Goal: Obtain resource: Download file/media

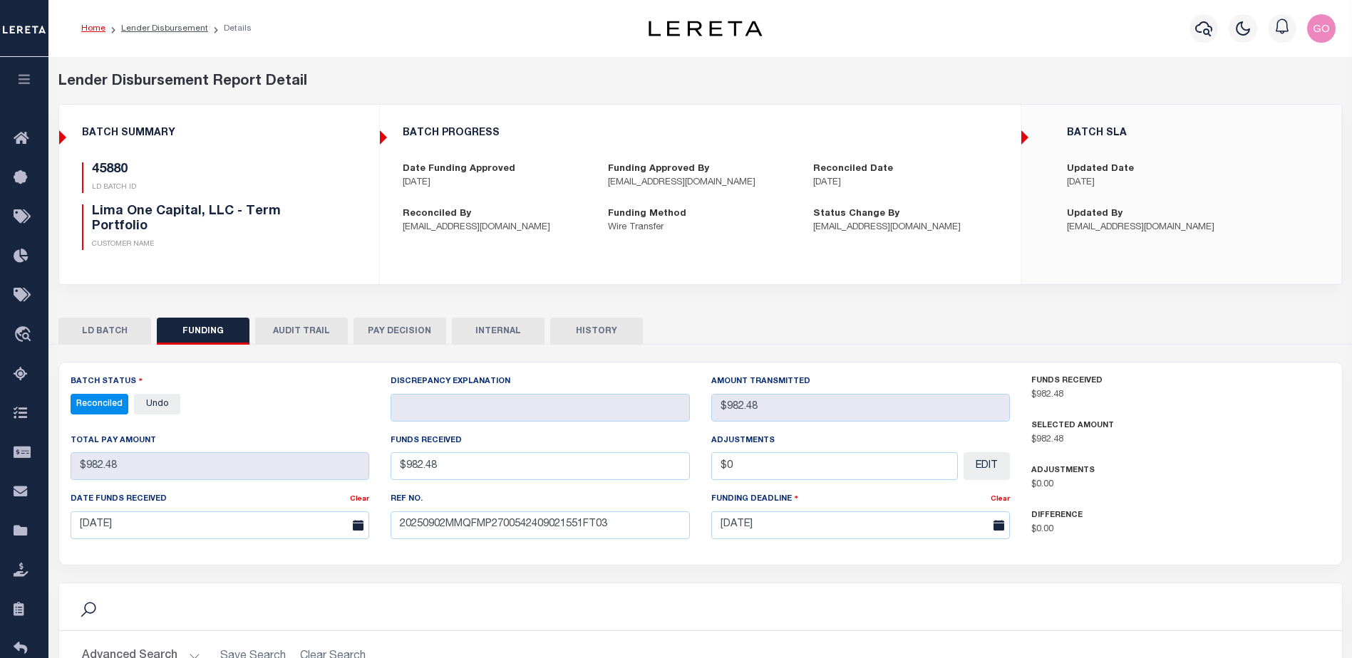
select select "100"
click at [907, 318] on div "LD BATCH FUNDING AUDIT TRAIL PAY DECISION INTERNAL HISTORY" at bounding box center [700, 331] width 1284 height 26
click at [1211, 29] on icon "button" at bounding box center [1203, 28] width 17 height 15
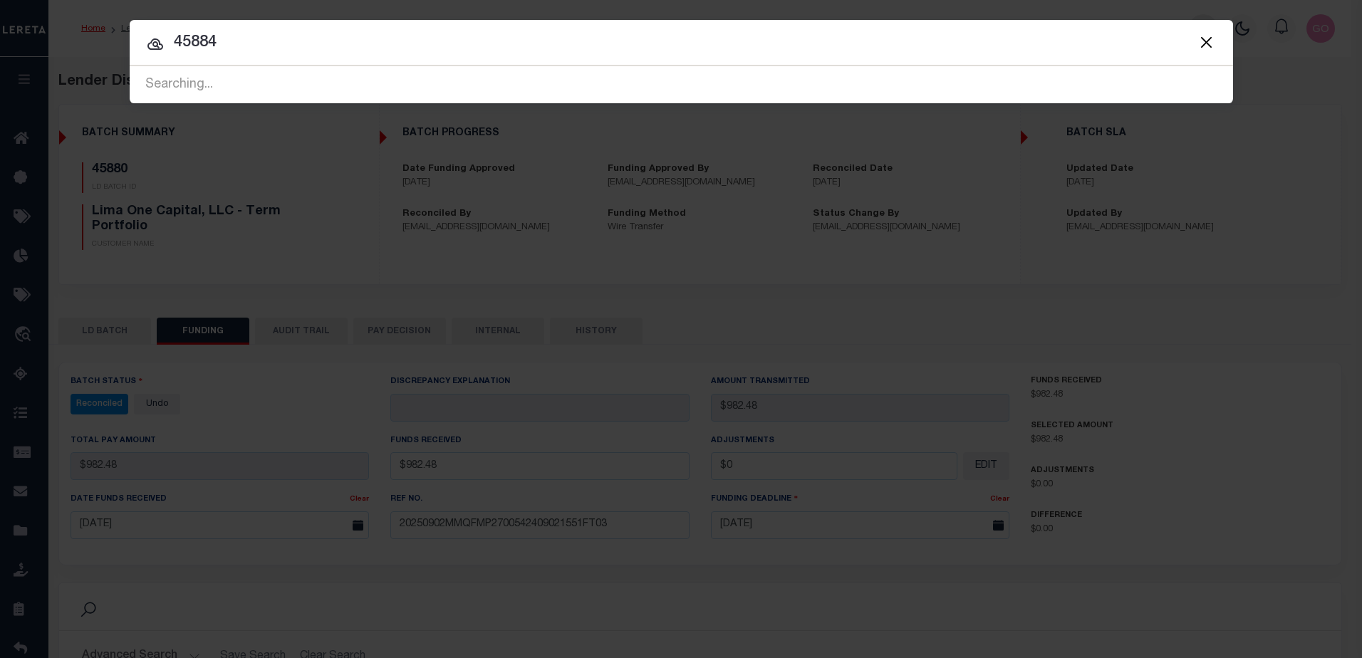
type input "45884"
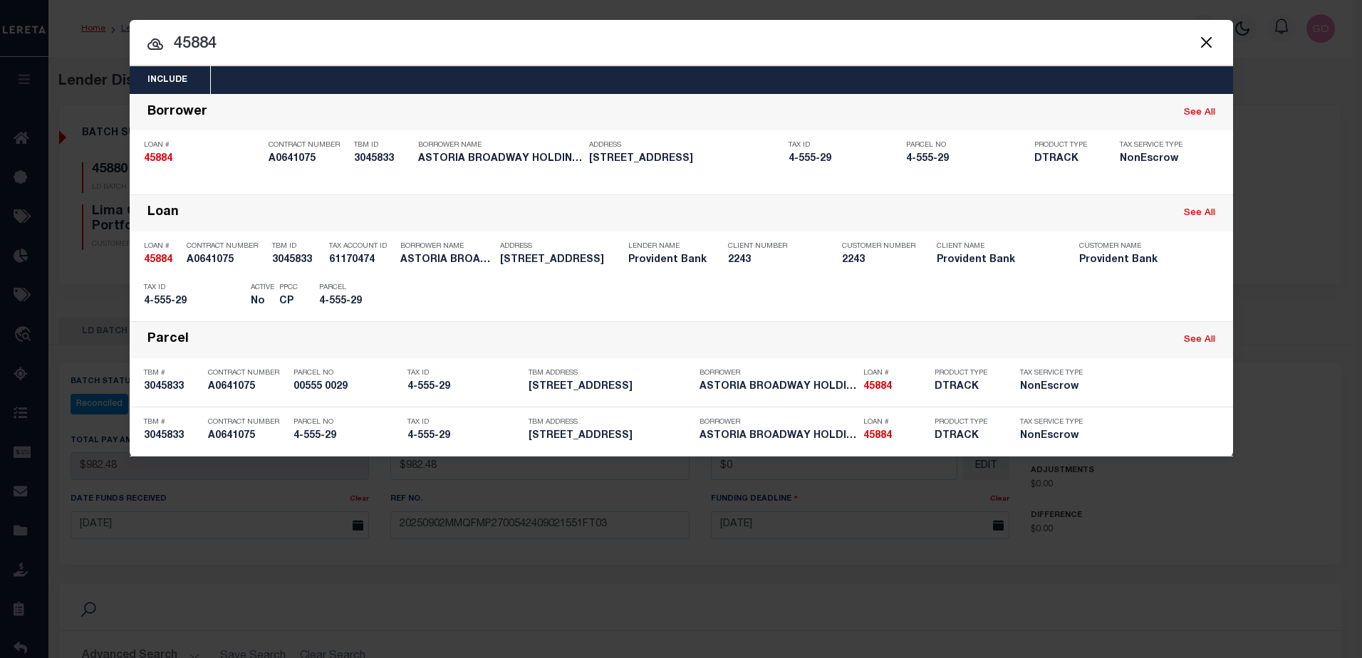
click at [1209, 40] on button "Close" at bounding box center [1207, 42] width 19 height 19
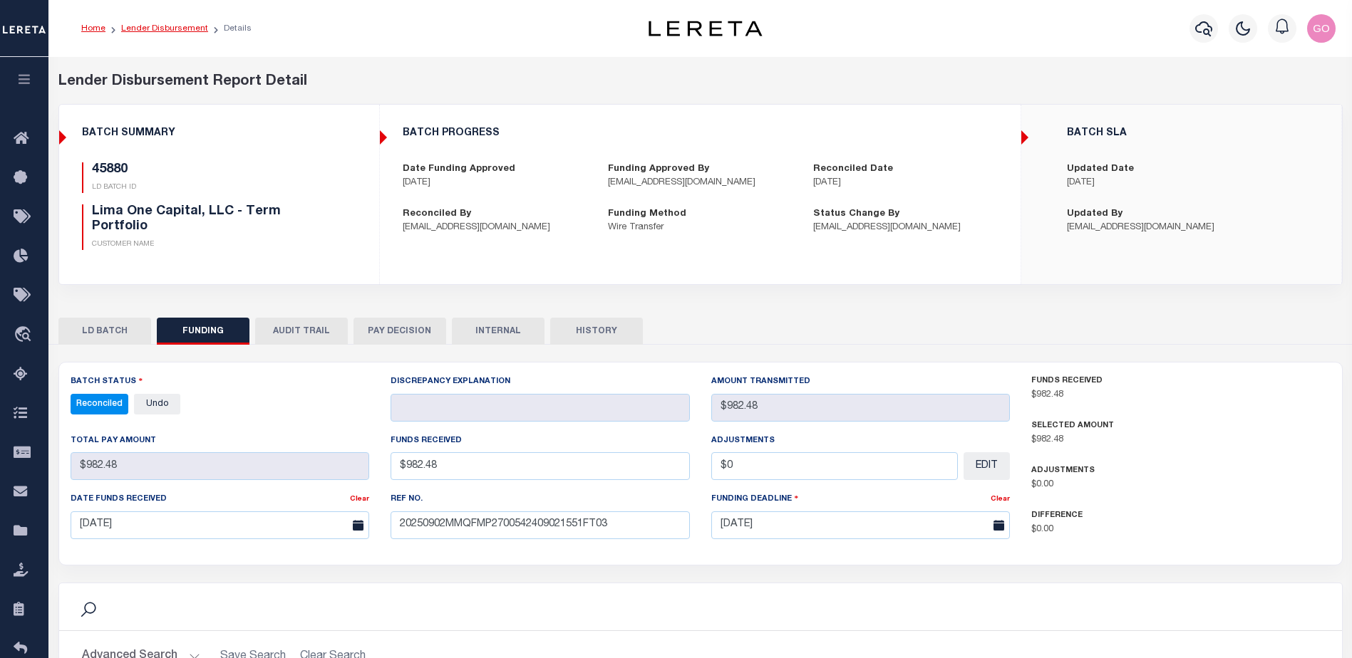
click at [177, 31] on link "Lender Disbursement" at bounding box center [164, 28] width 87 height 9
checkbox input "true"
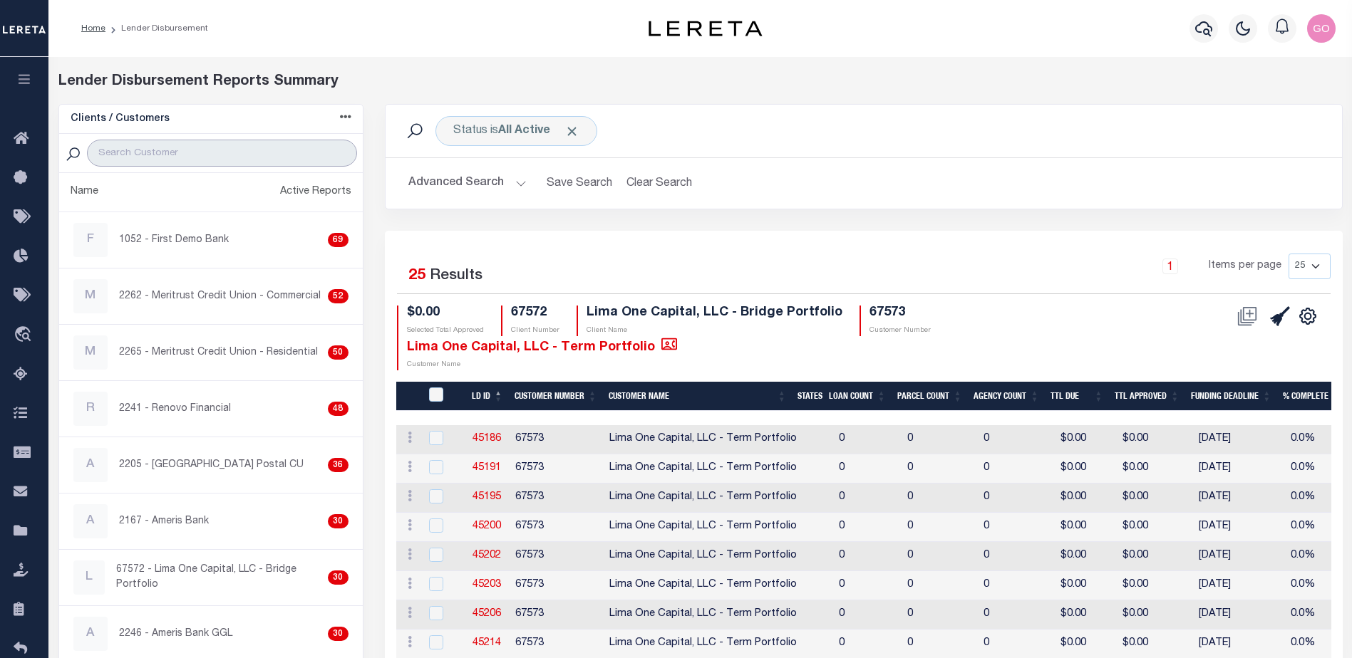
click at [158, 145] on input "search" at bounding box center [221, 153] width 269 height 27
type input "renovo"
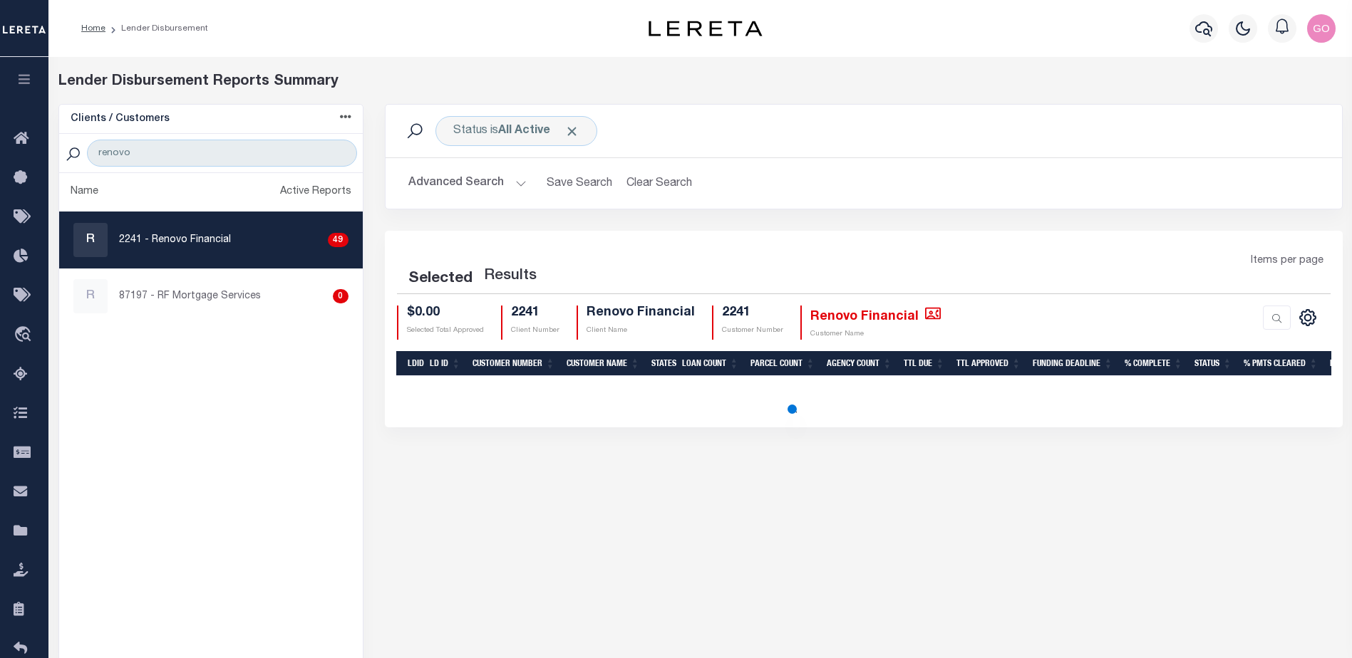
click at [474, 185] on button "Advanced Search" at bounding box center [467, 184] width 118 height 28
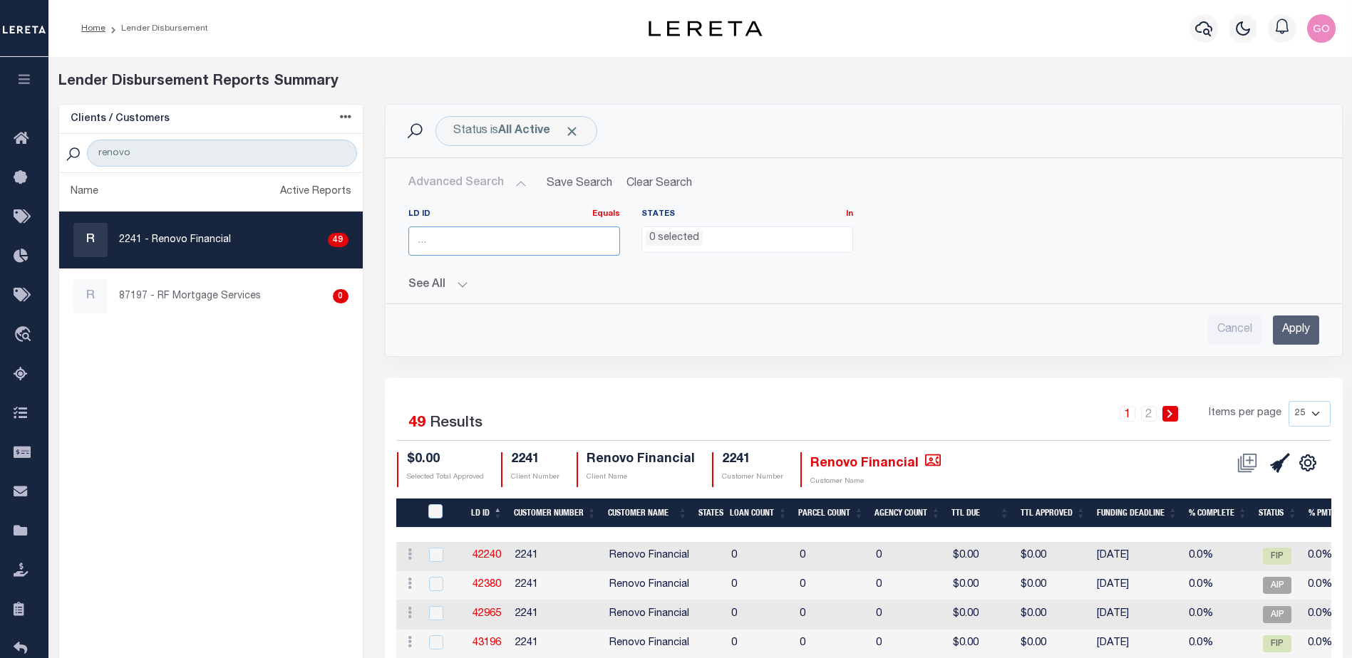
click at [514, 247] on input "number" at bounding box center [514, 241] width 212 height 29
type input "45884"
click at [1300, 333] on input "Apply" at bounding box center [1296, 330] width 46 height 29
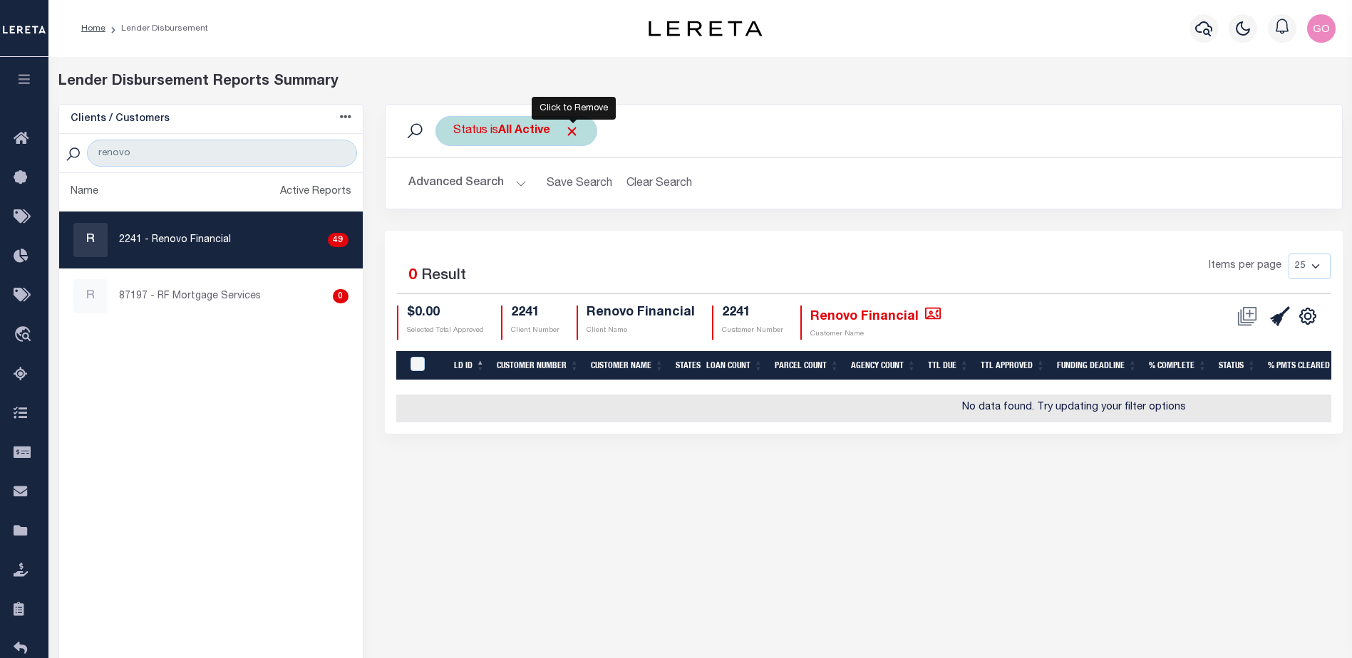
click at [574, 132] on span "Click to Remove" at bounding box center [571, 131] width 15 height 15
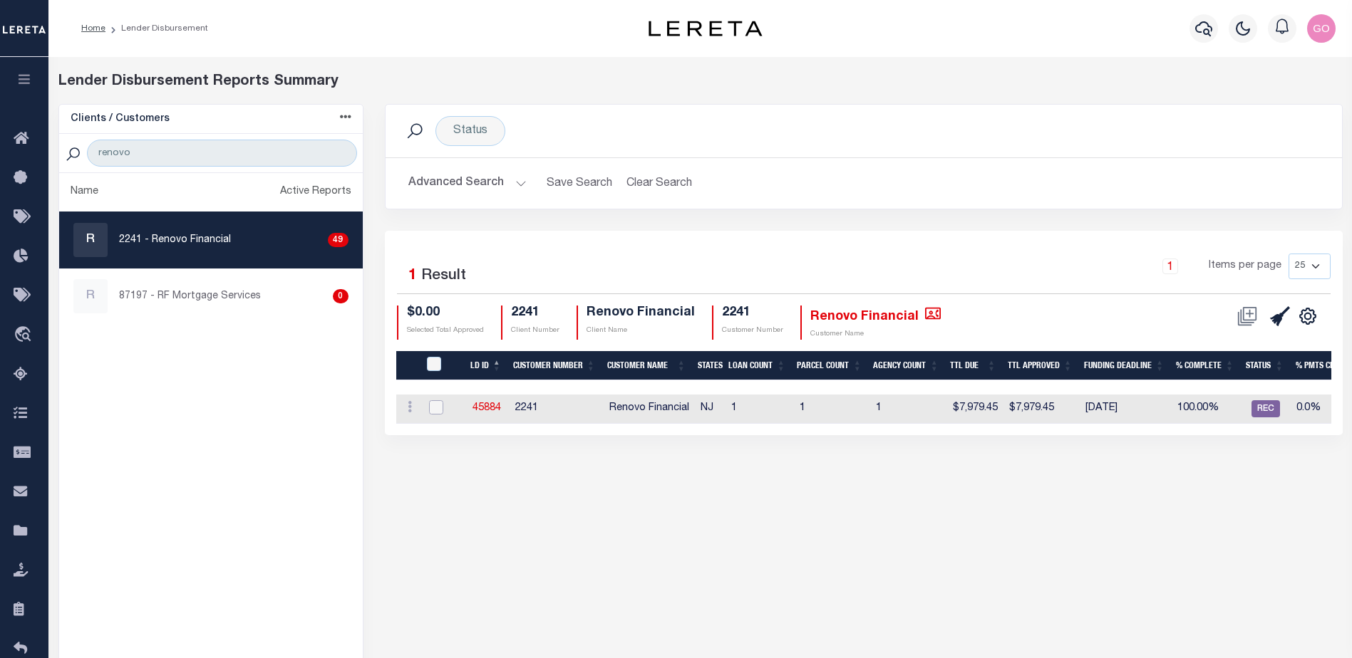
click at [437, 408] on input "checkbox" at bounding box center [436, 407] width 14 height 14
checkbox input "true"
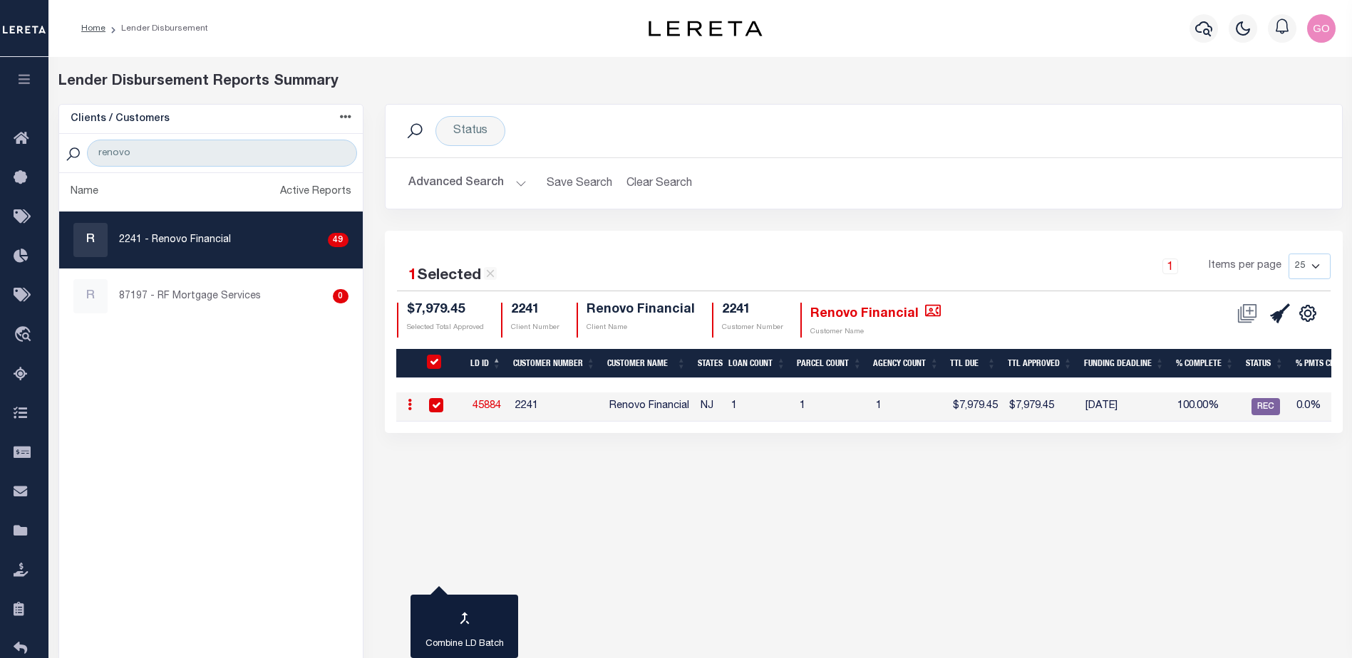
click at [314, 462] on ul "Name Active Reports R 2241 - Renovo Financial 49 R 87197 - RF Mortgage Services…" at bounding box center [211, 444] width 304 height 542
click at [483, 407] on link "45884" at bounding box center [486, 406] width 29 height 10
checkbox input "false"
checkbox input "true"
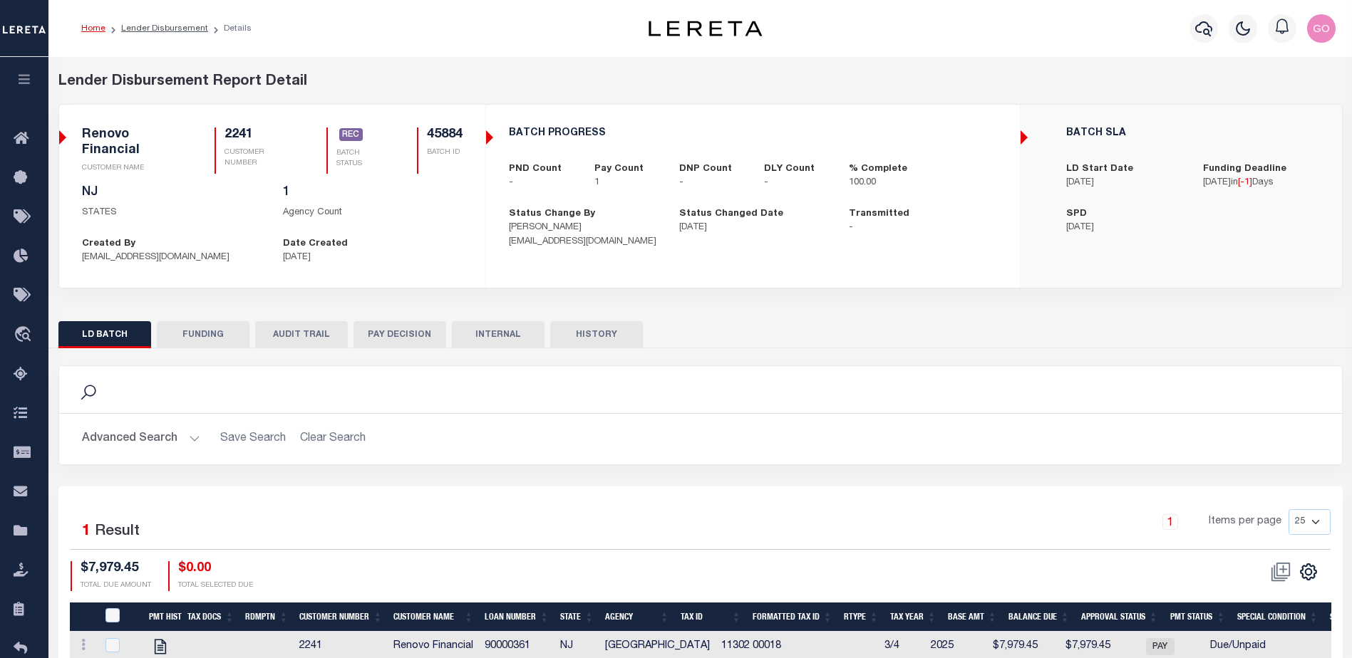
click at [214, 336] on button "FUNDING" at bounding box center [203, 334] width 93 height 27
type input "$7,979.45"
type input "$0"
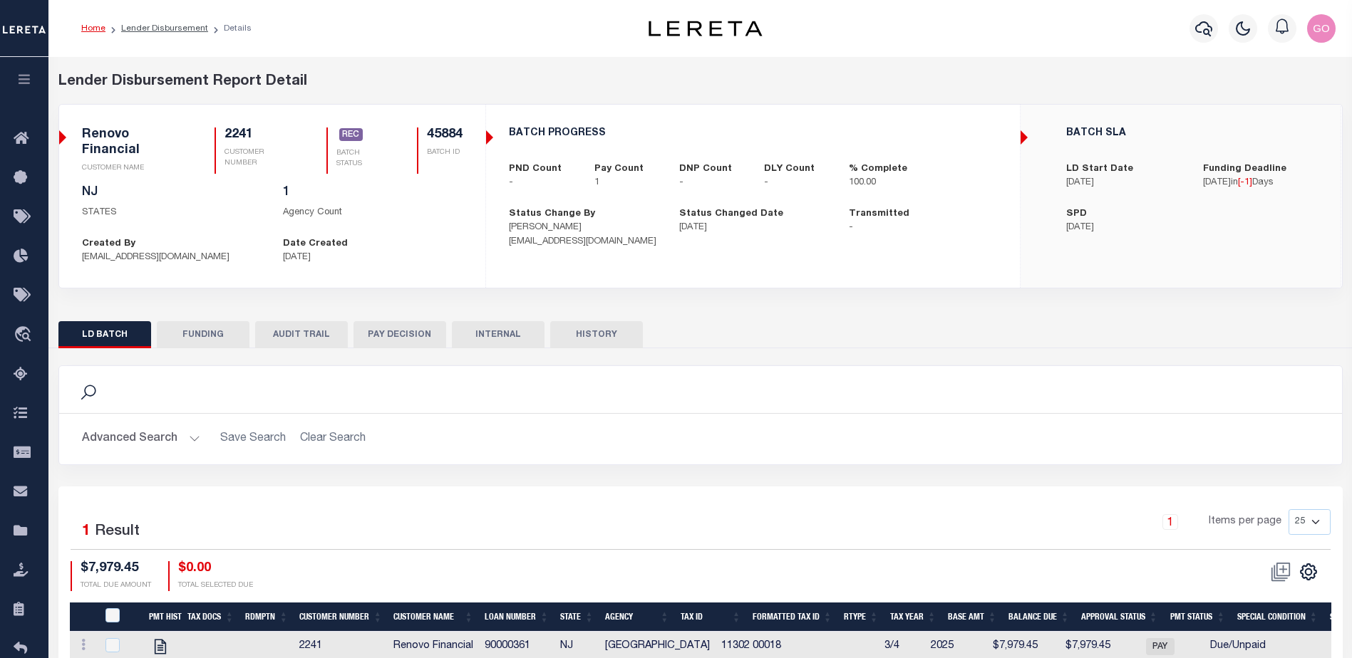
type input "20250902MMQFMP2700595209021805FT03"
type input "[DATE]"
select select "100"
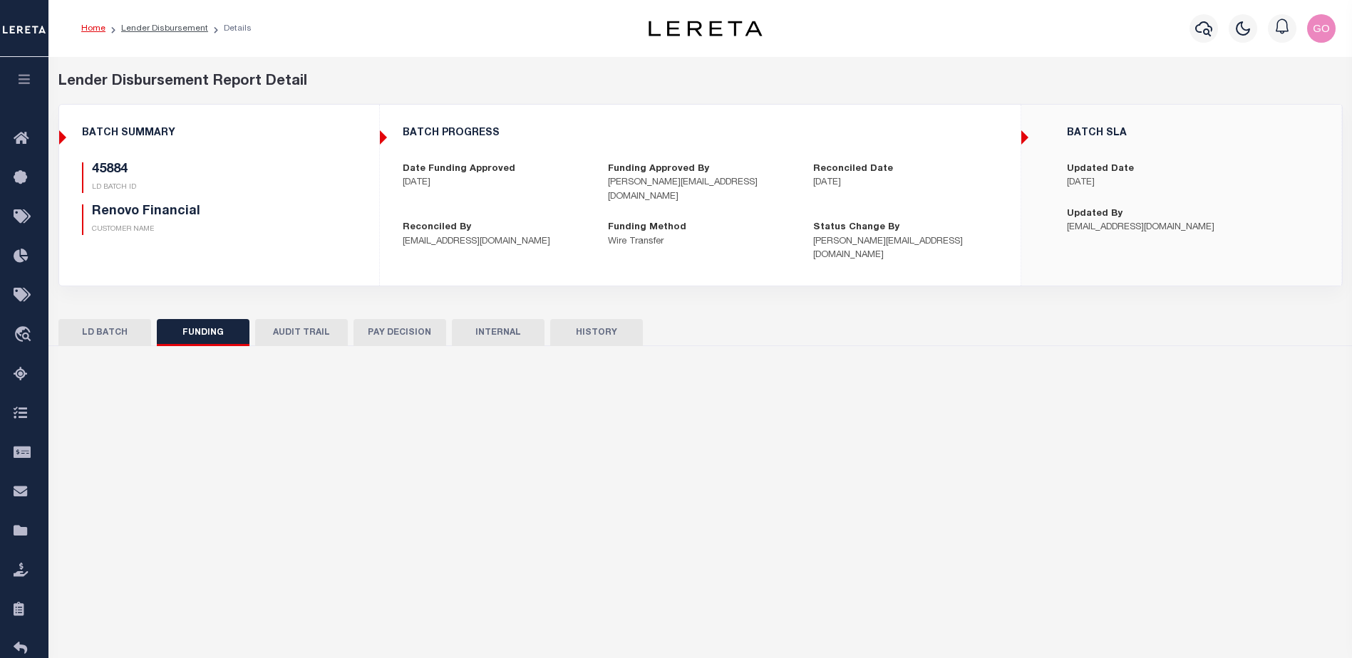
select select "100"
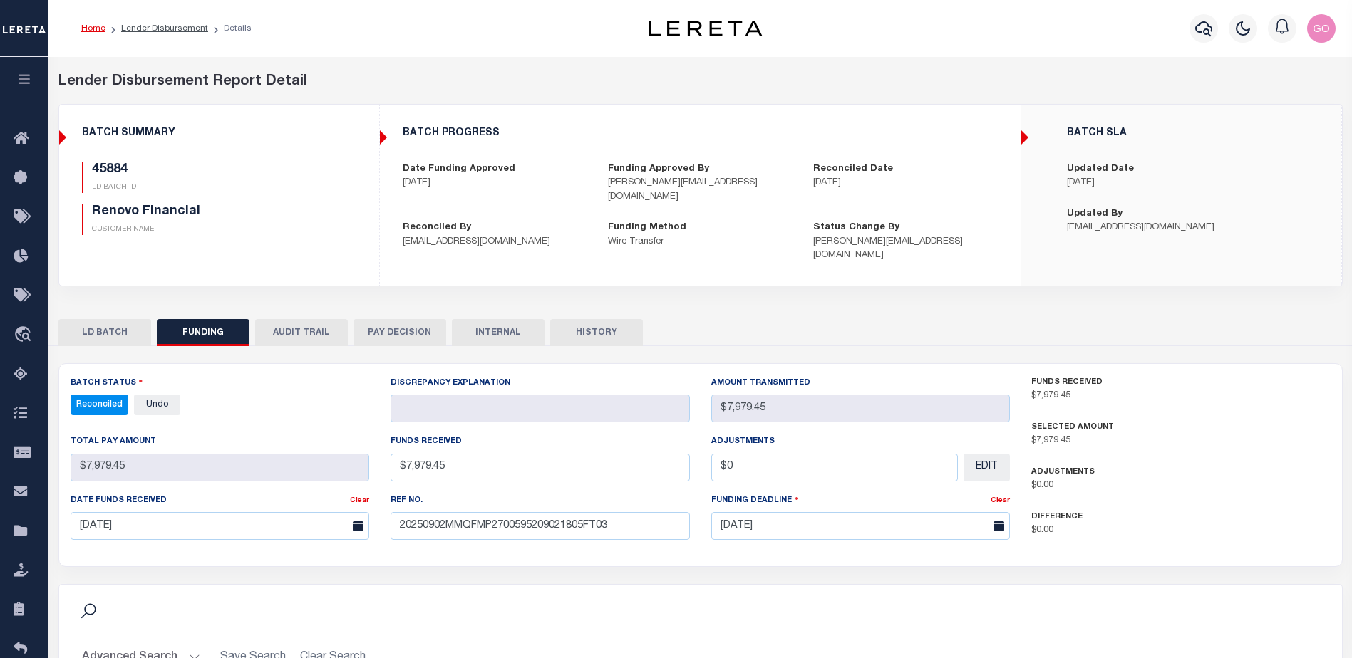
click at [325, 210] on div "45884 LD BATCH ID Renovo Financial CUSTOMER NAME" at bounding box center [219, 198] width 274 height 73
click at [1206, 479] on p "$0.00" at bounding box center [1180, 486] width 299 height 14
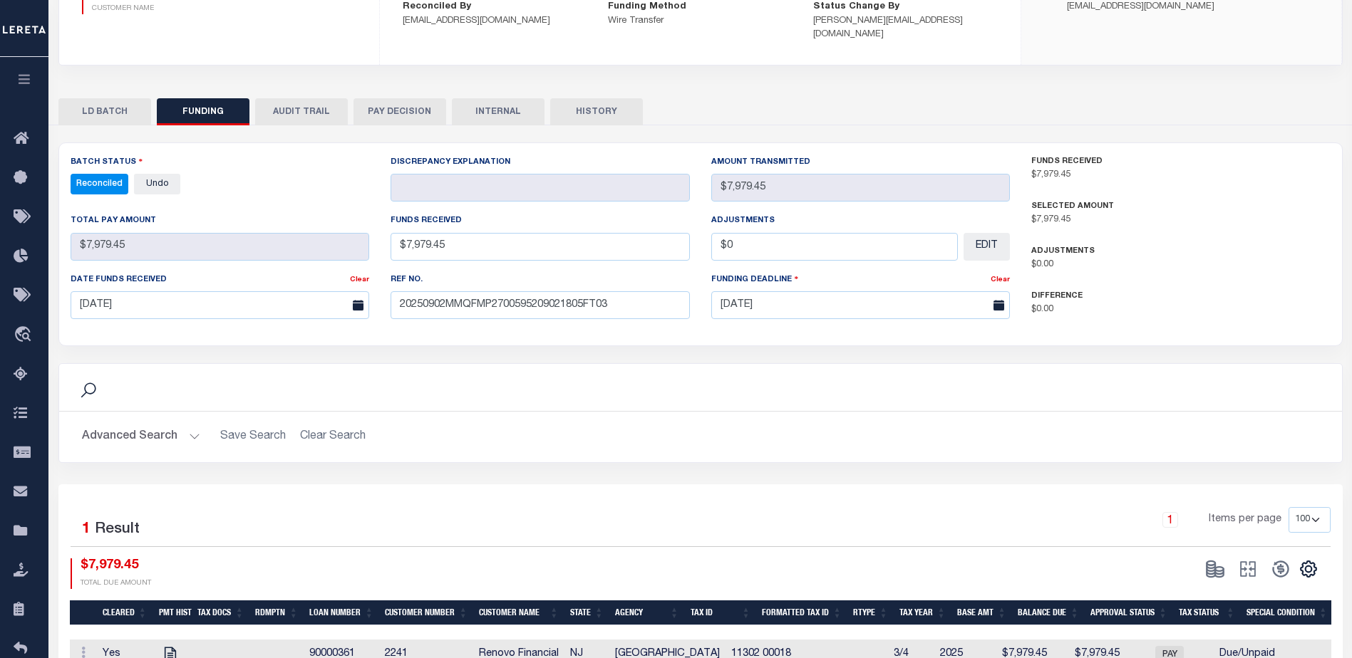
scroll to position [281, 0]
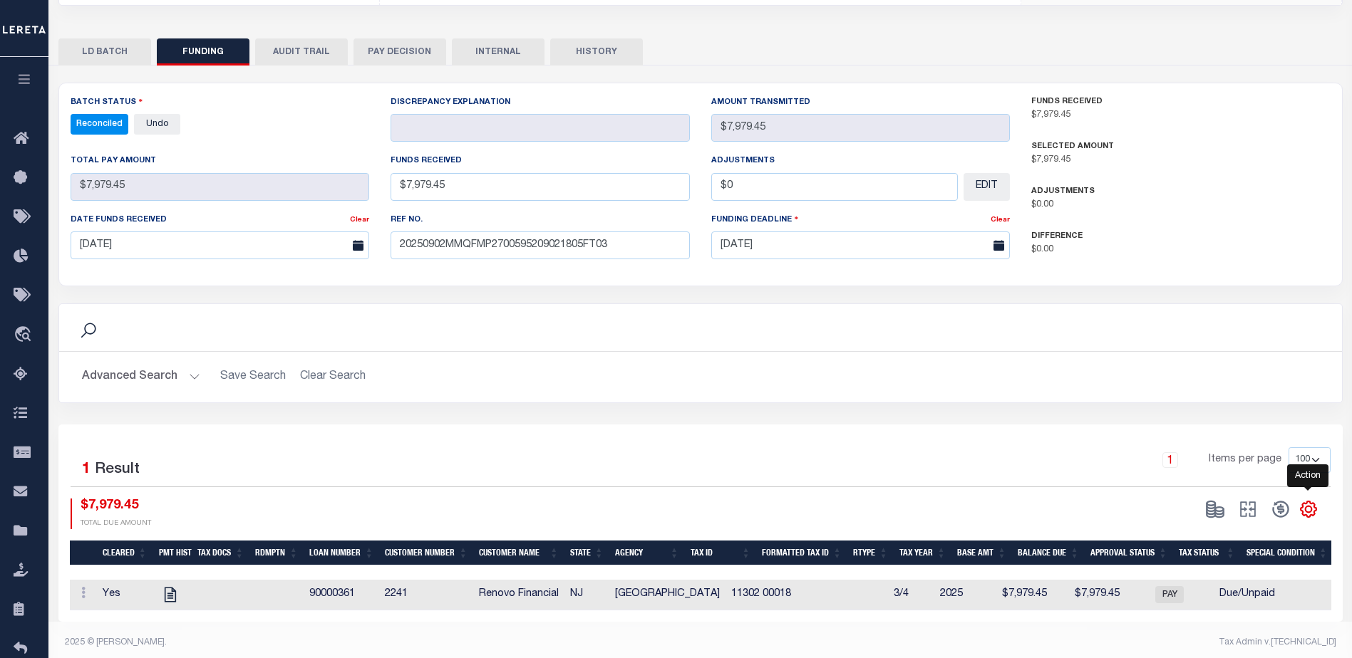
click at [1313, 502] on icon "" at bounding box center [1308, 510] width 16 height 16
click at [1210, 313] on span "CSV" at bounding box center [1204, 318] width 21 height 10
click at [366, 304] on div "Search" at bounding box center [700, 327] width 1283 height 47
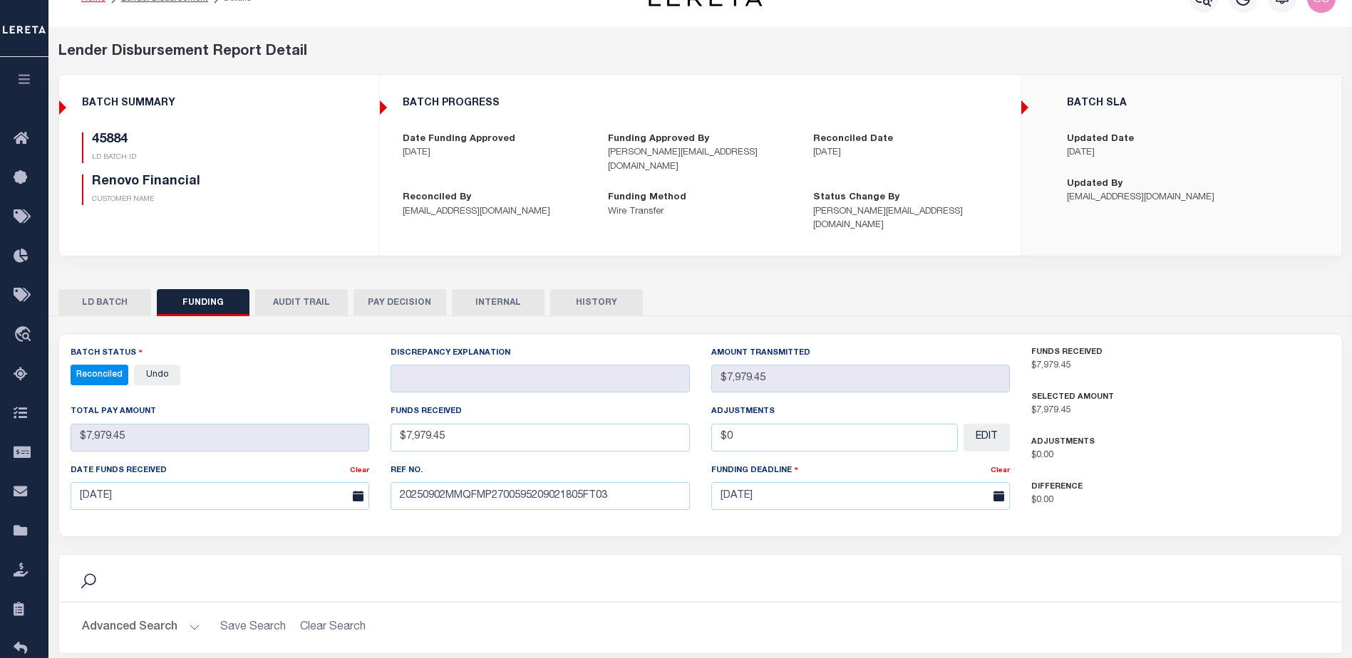
scroll to position [0, 0]
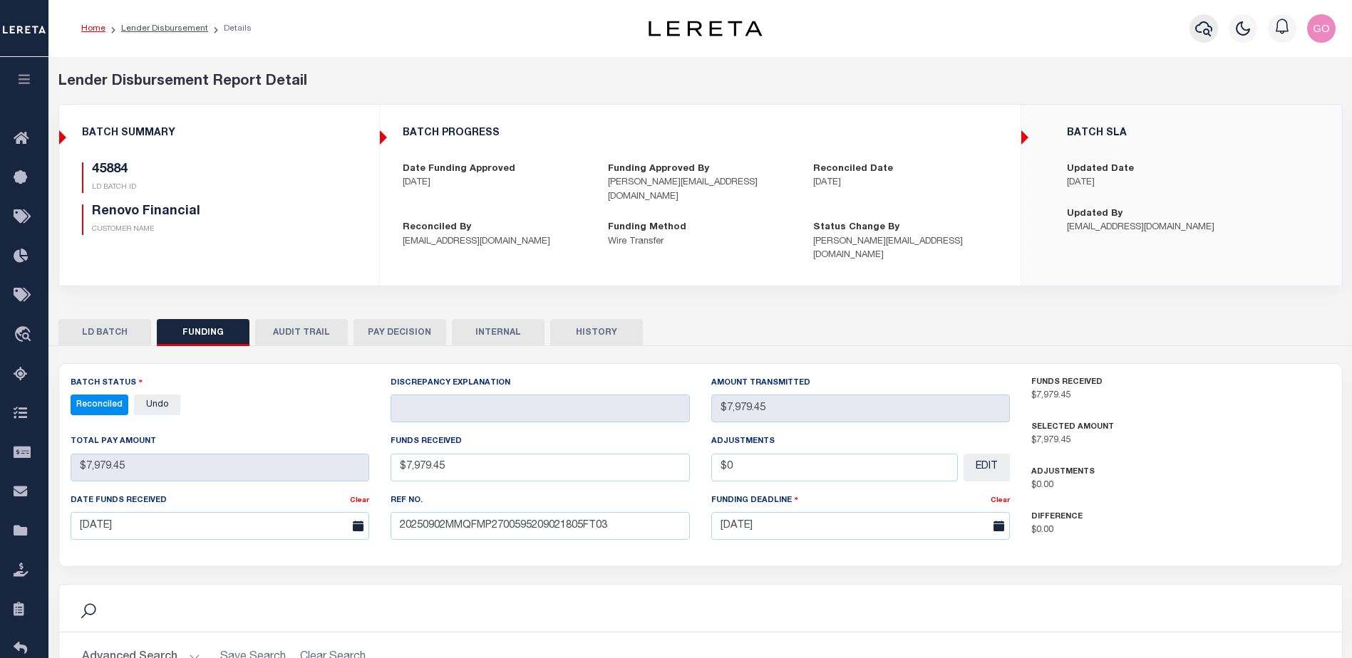
click at [1207, 29] on icon "button" at bounding box center [1203, 28] width 17 height 17
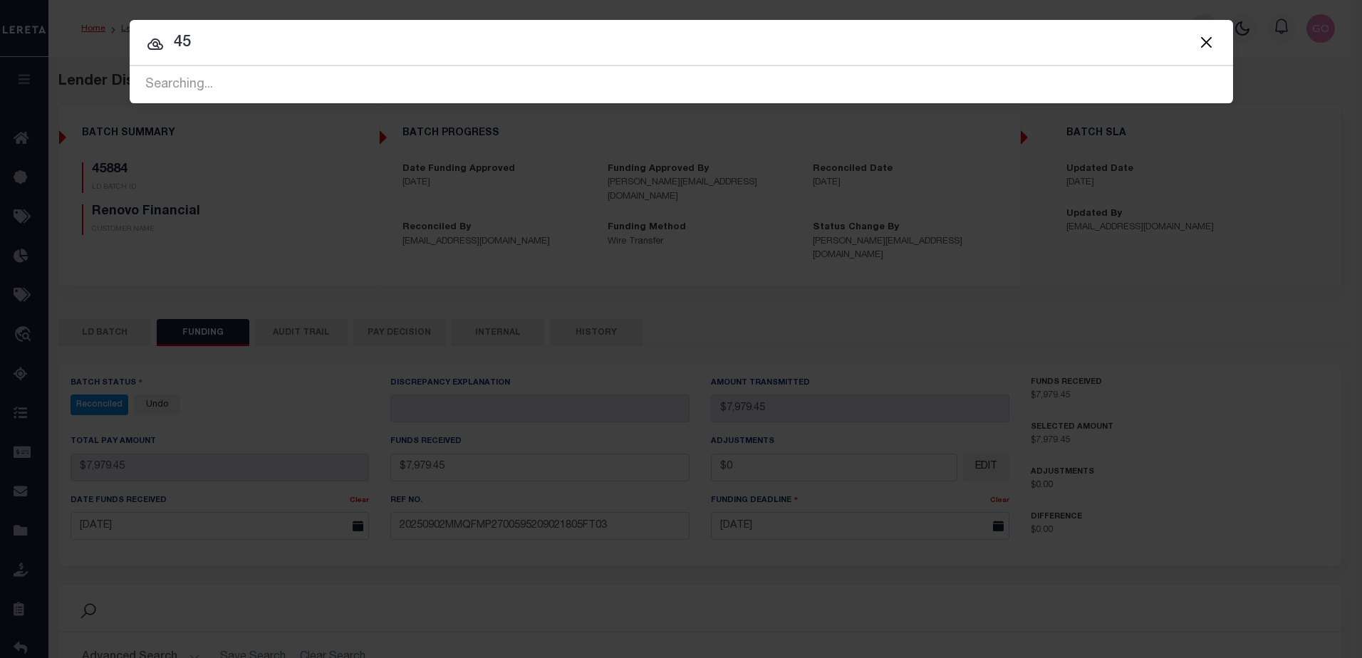
type input "4"
type input "45902"
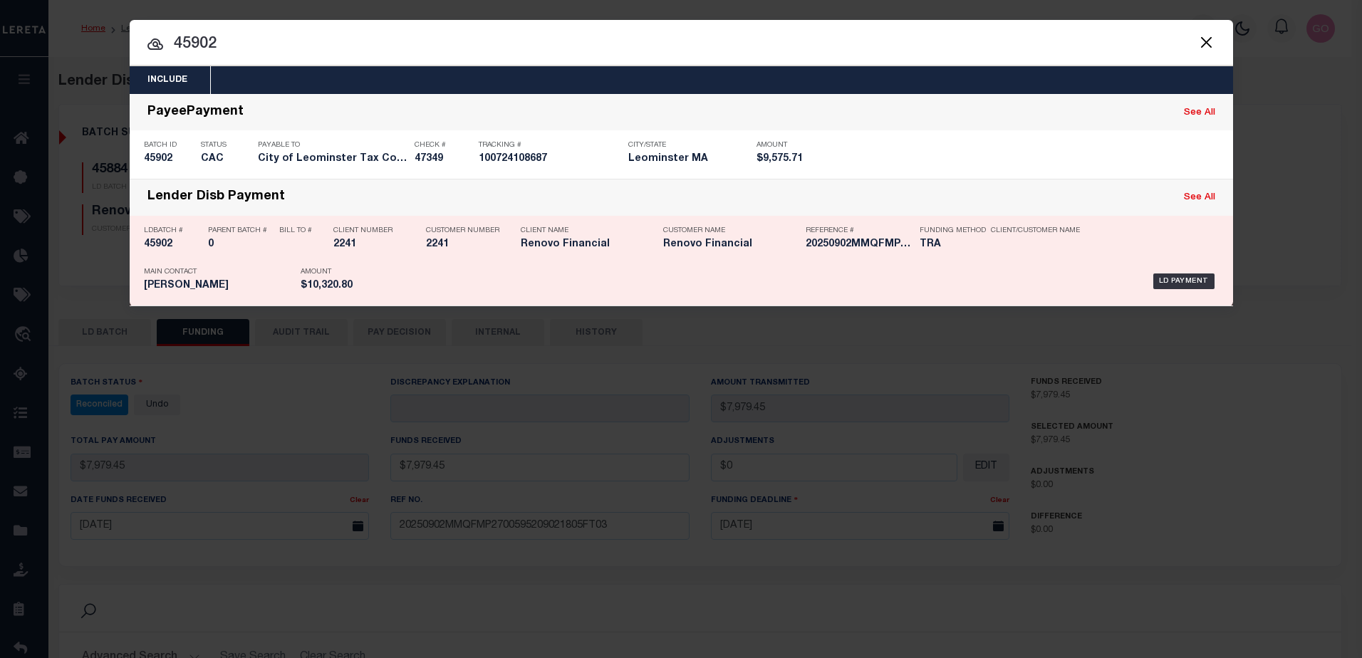
click at [163, 248] on h5 "45902" at bounding box center [172, 245] width 57 height 12
checkbox input "true"
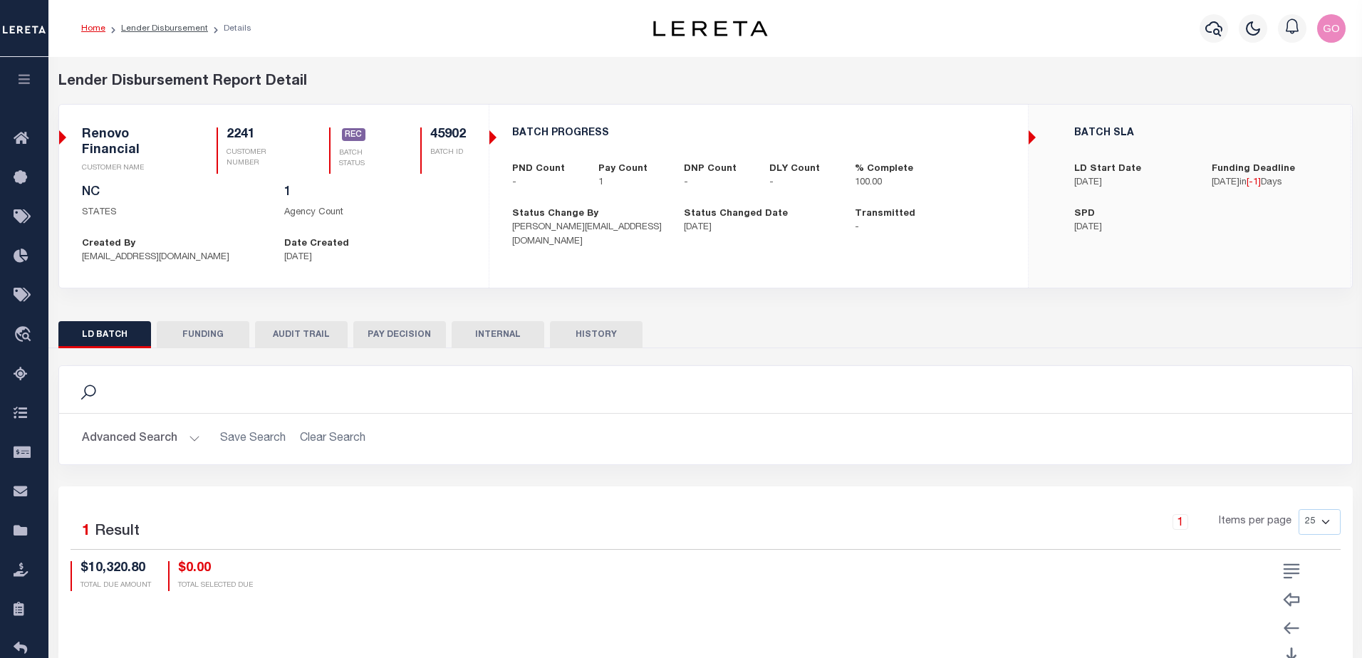
click at [207, 332] on button "FUNDING" at bounding box center [203, 334] width 93 height 27
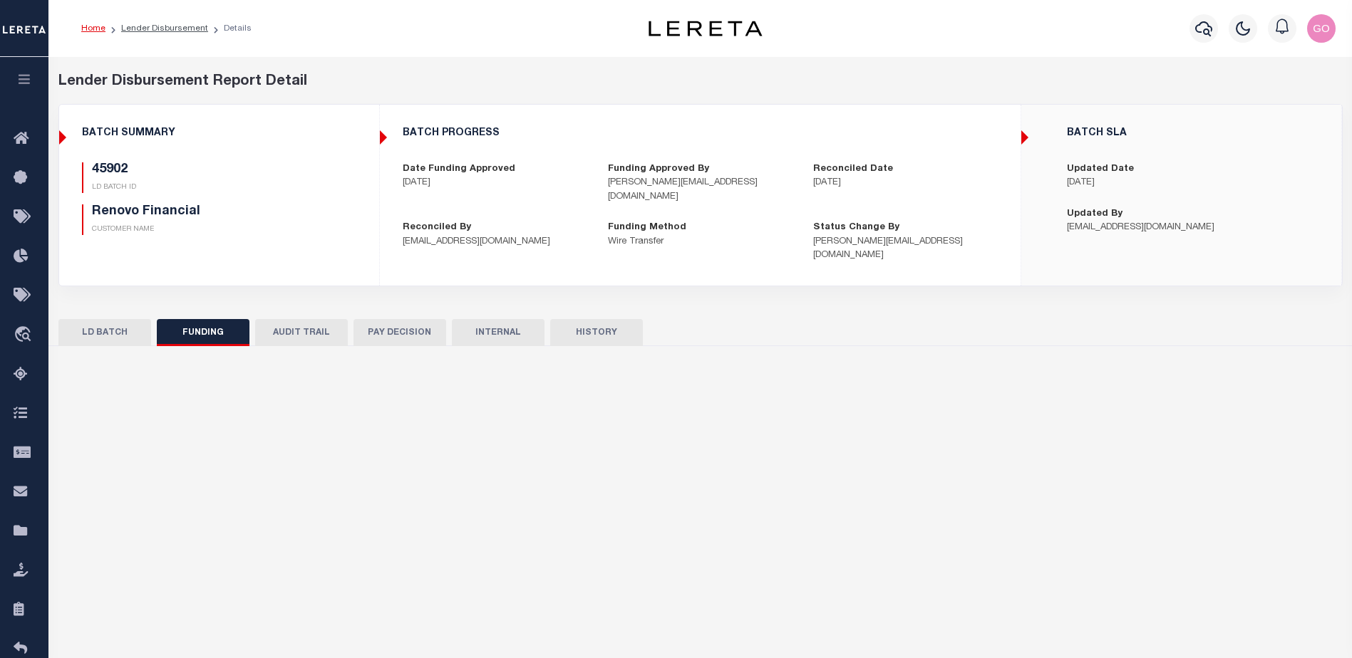
select select "100"
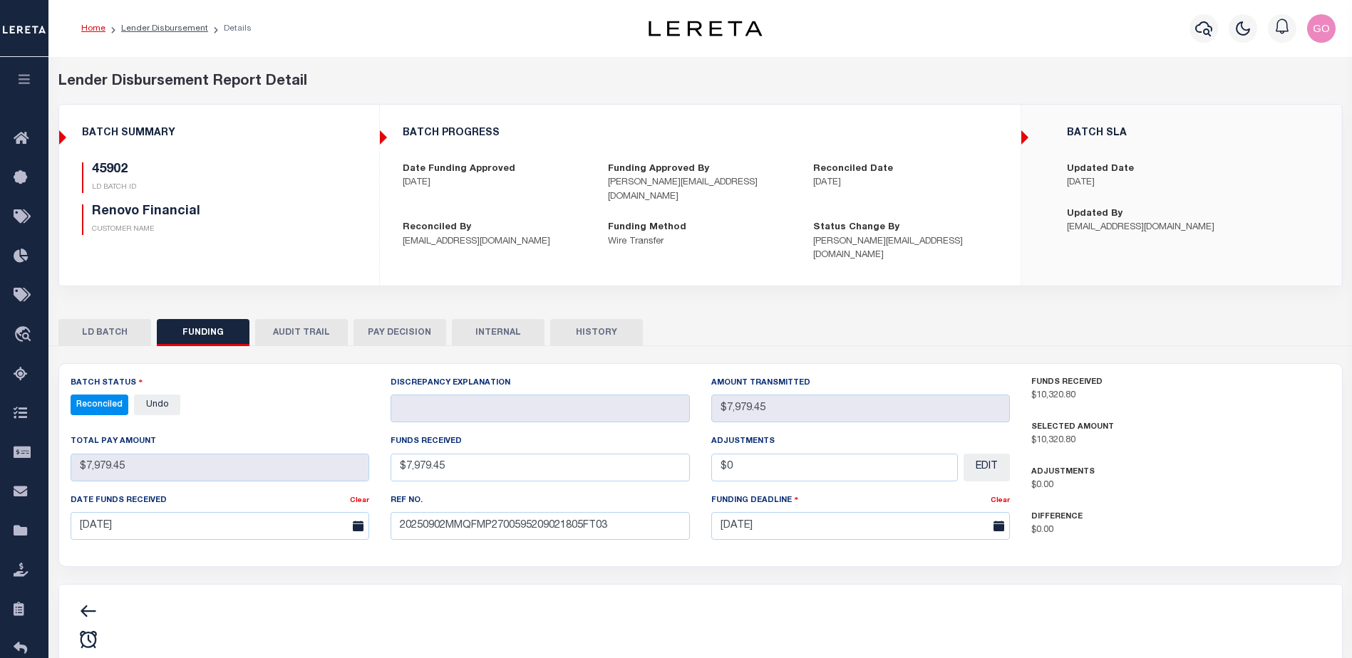
type input "$10,320.8"
type input "$0"
select select "100"
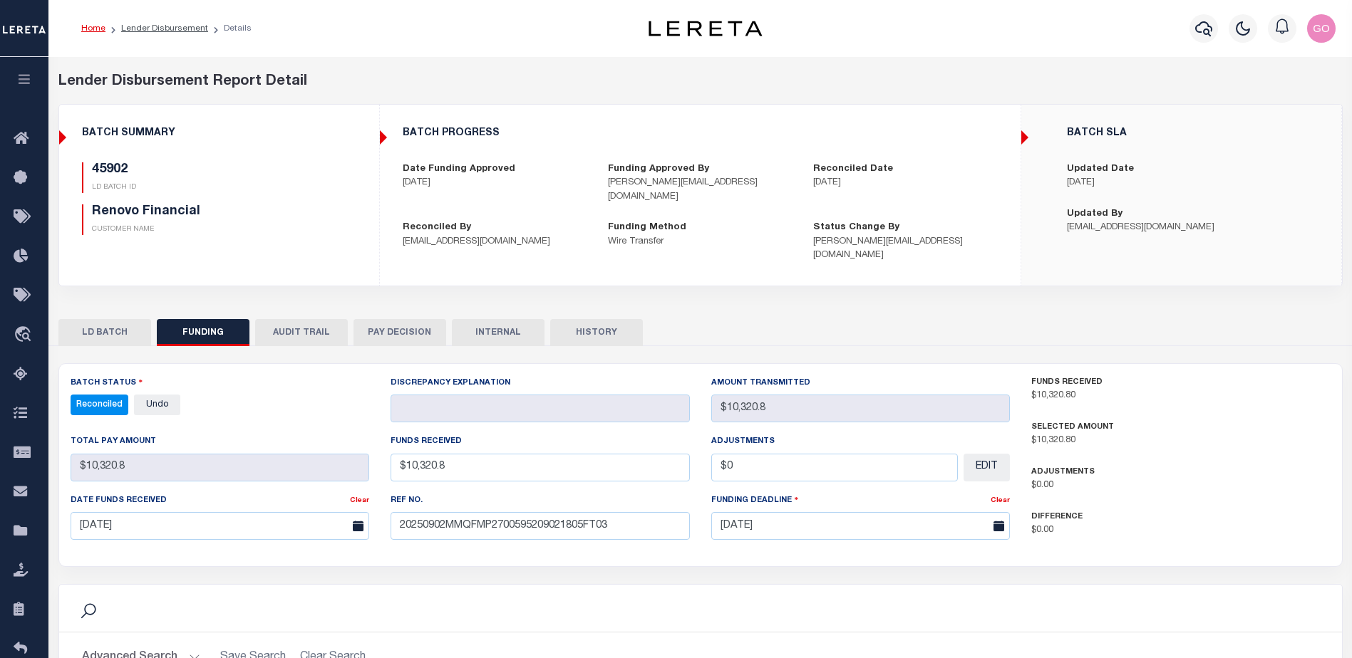
click at [287, 210] on h5 "Renovo Financial" at bounding box center [207, 212] width 230 height 16
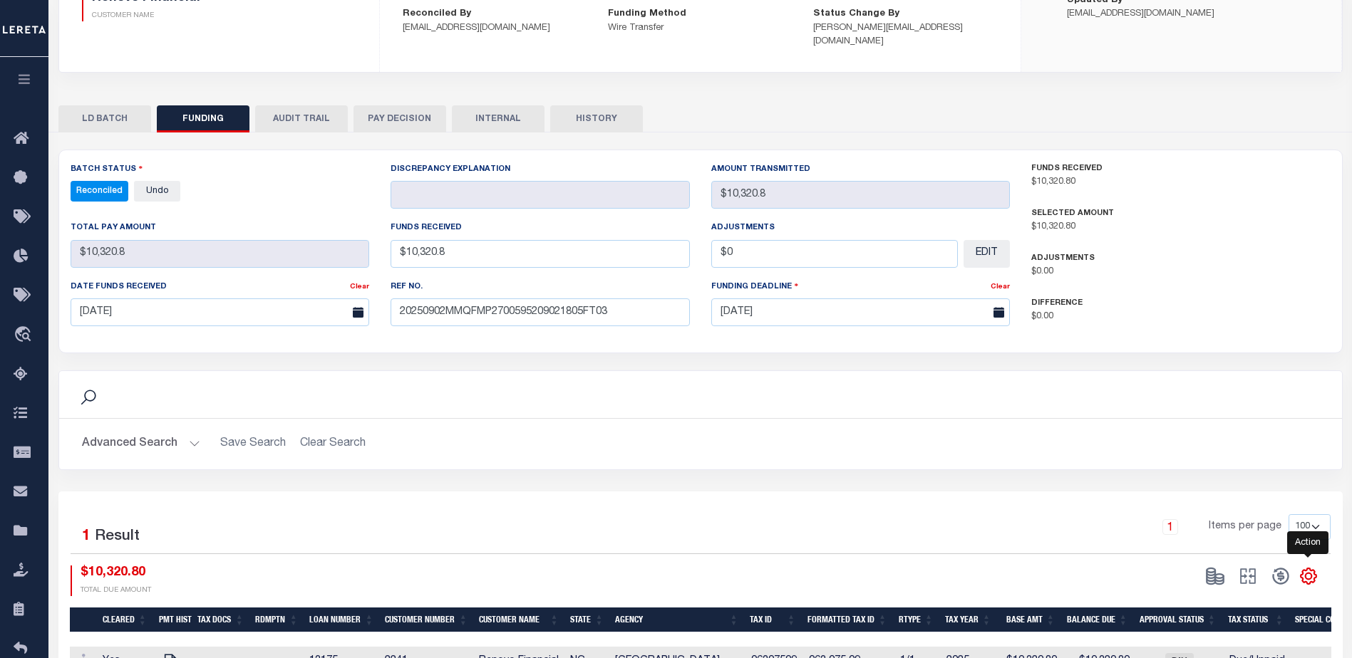
click at [1309, 567] on icon "" at bounding box center [1308, 576] width 19 height 19
click at [1223, 372] on link "CSV" at bounding box center [1249, 386] width 139 height 28
drag, startPoint x: 968, startPoint y: 66, endPoint x: 981, endPoint y: 58, distance: 15.6
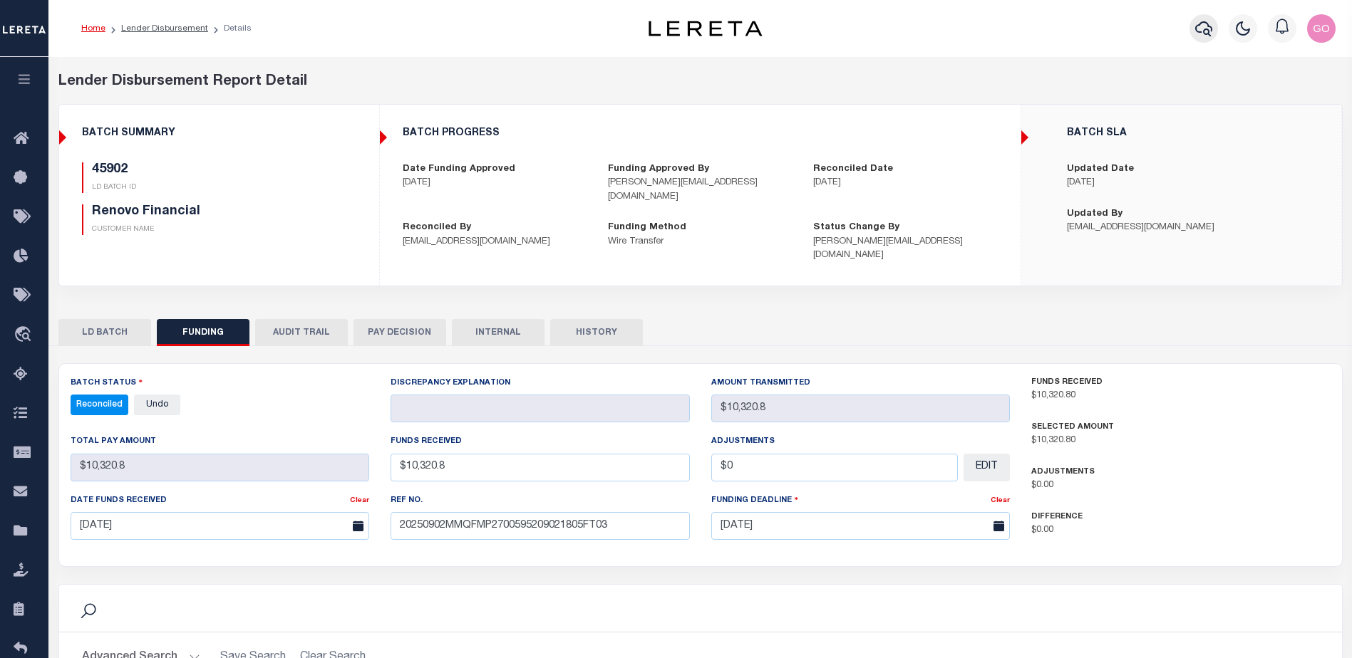
click at [1208, 32] on icon "button" at bounding box center [1203, 28] width 17 height 15
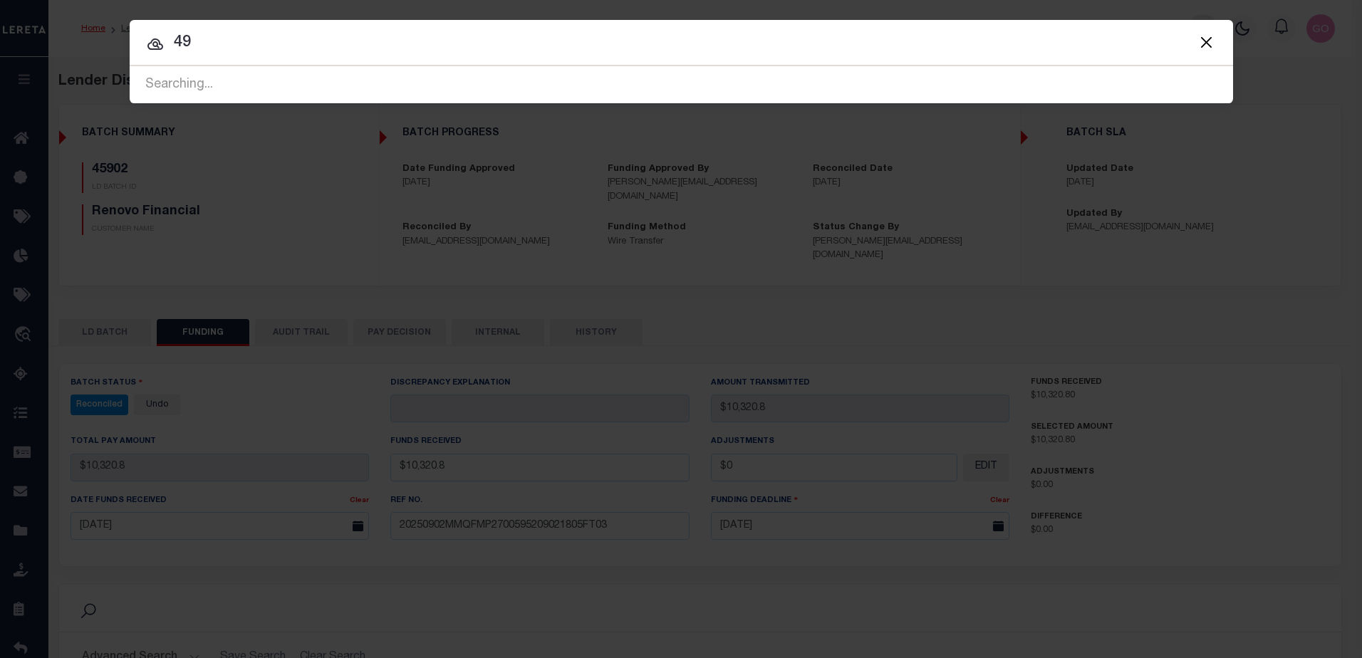
type input "4"
type input "45903"
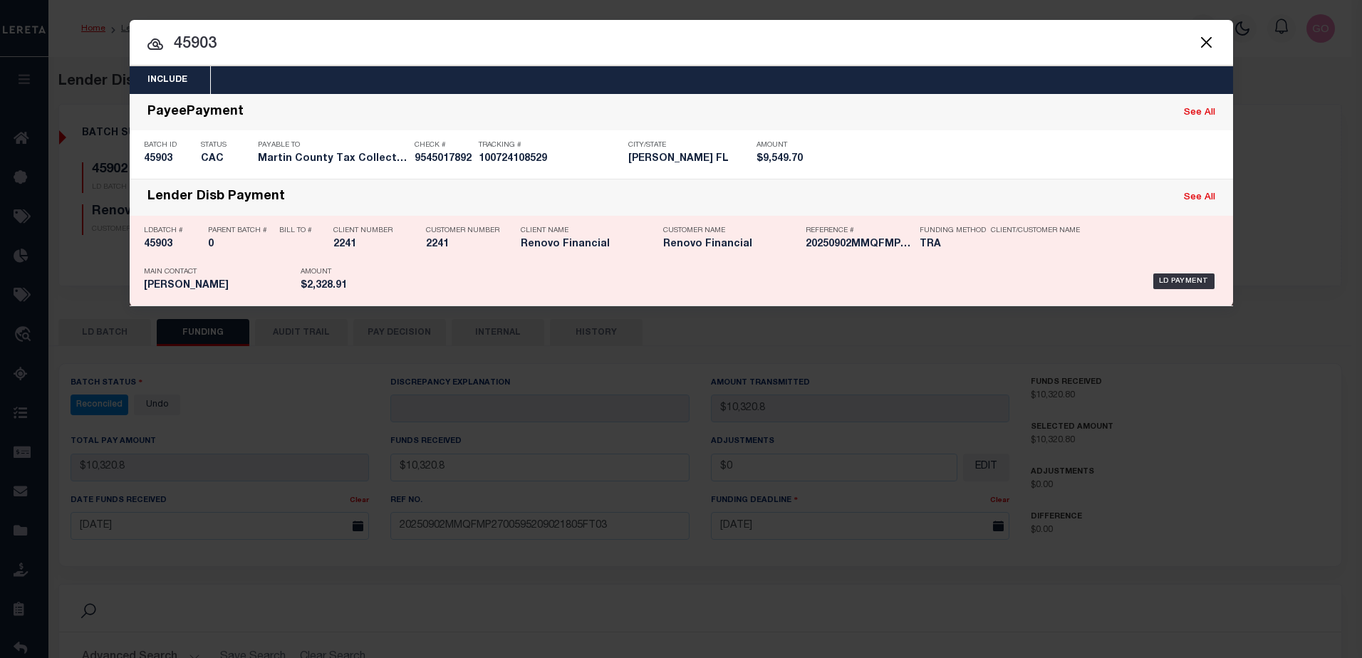
click at [167, 247] on h5 "45903" at bounding box center [172, 245] width 57 height 12
checkbox input "true"
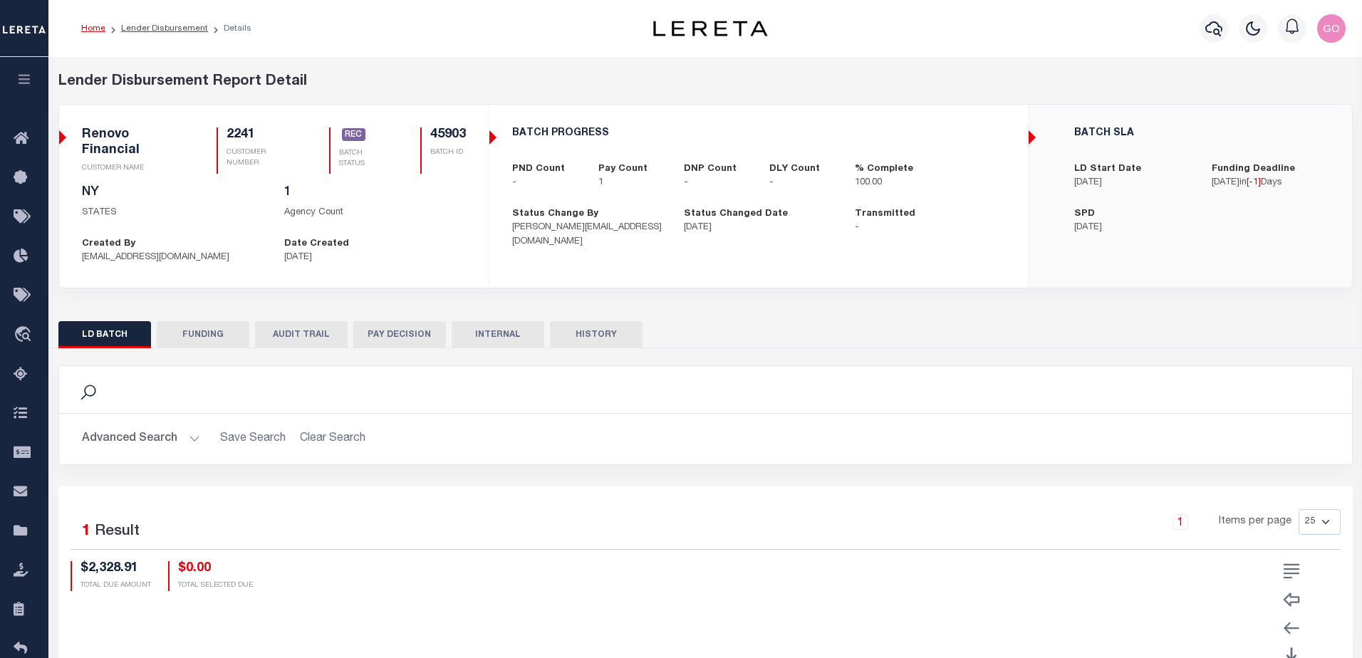
click at [187, 334] on button "FUNDING" at bounding box center [203, 334] width 93 height 27
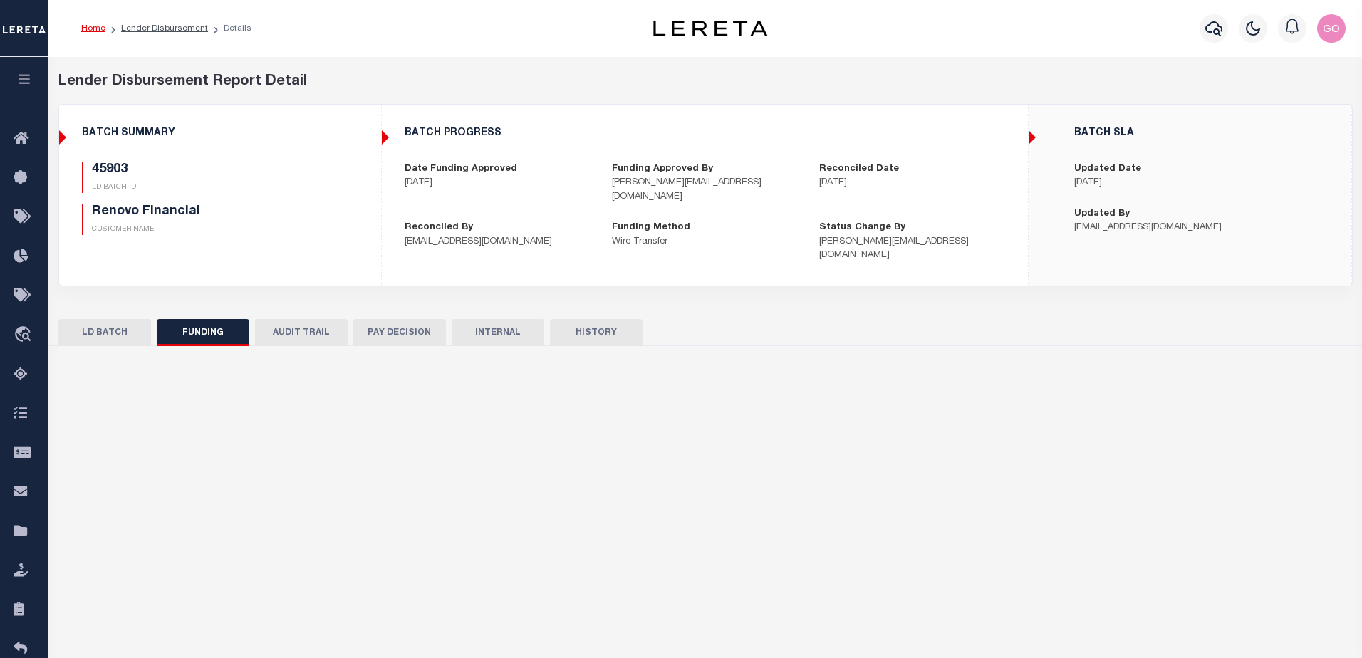
type input "$2,328.91"
type input "$0"
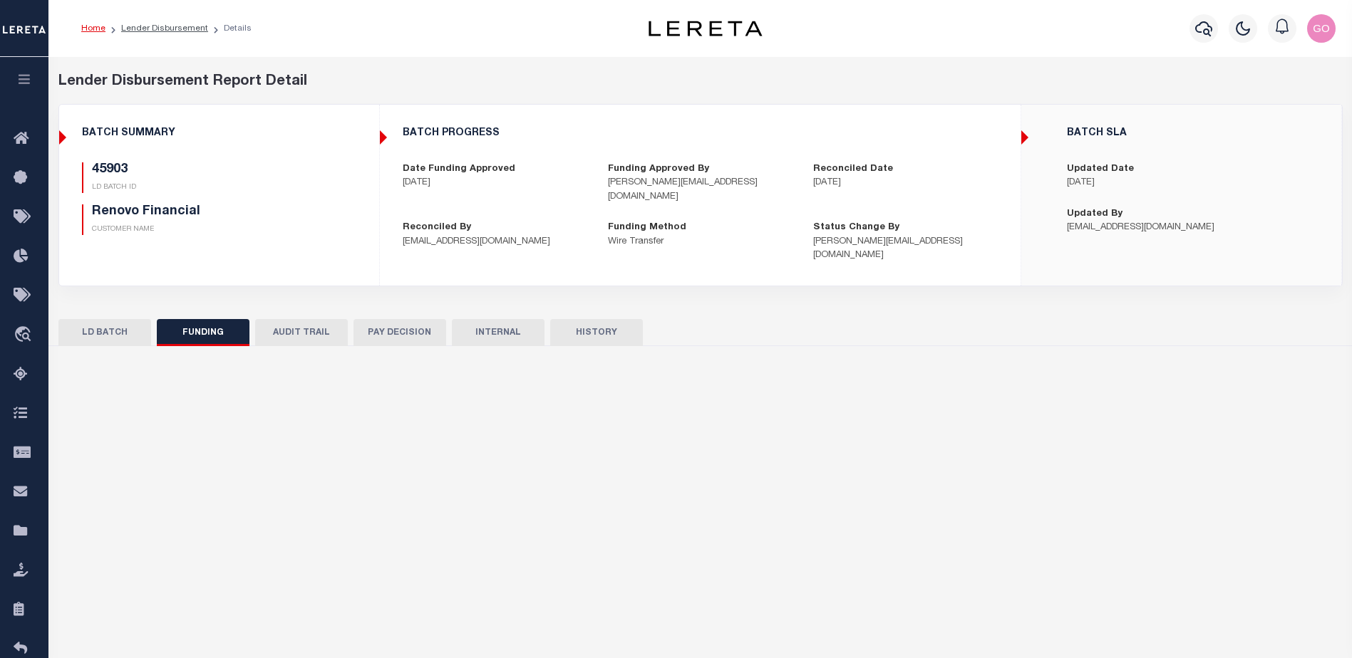
select select "100"
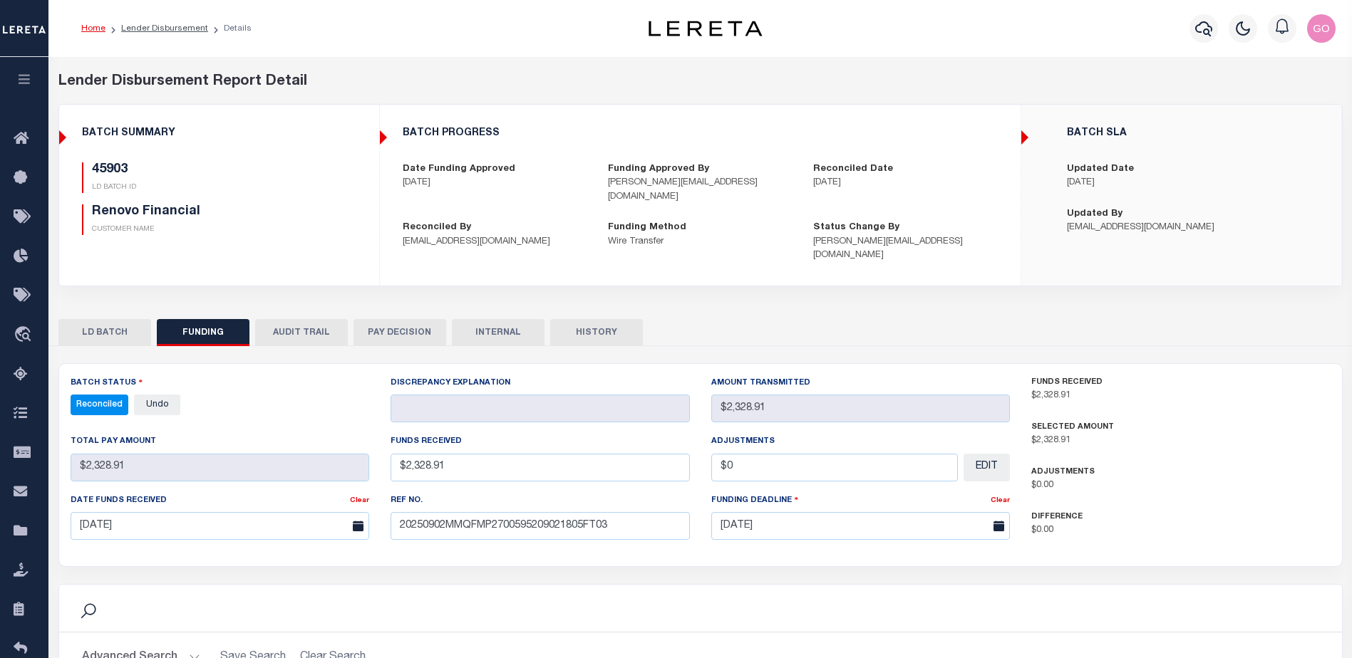
select select "100"
click at [340, 222] on div "45903 LD BATCH ID Renovo Financial CUSTOMER NAME" at bounding box center [219, 198] width 274 height 73
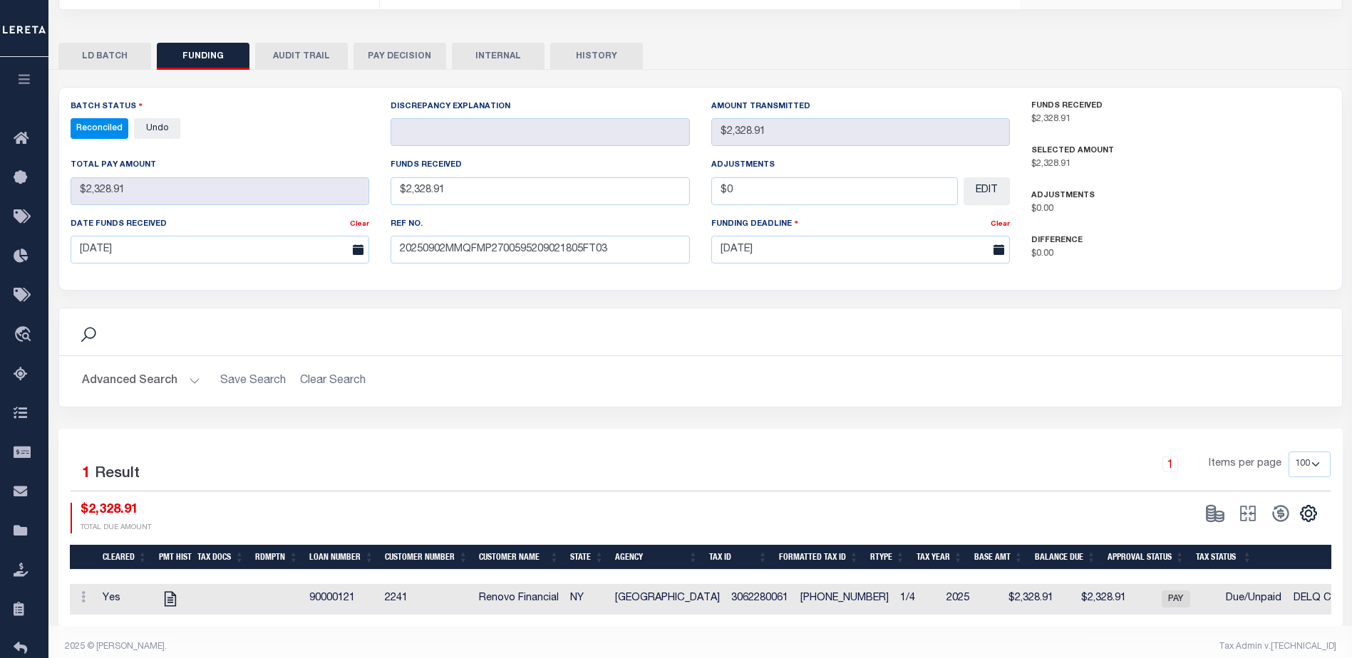
scroll to position [281, 0]
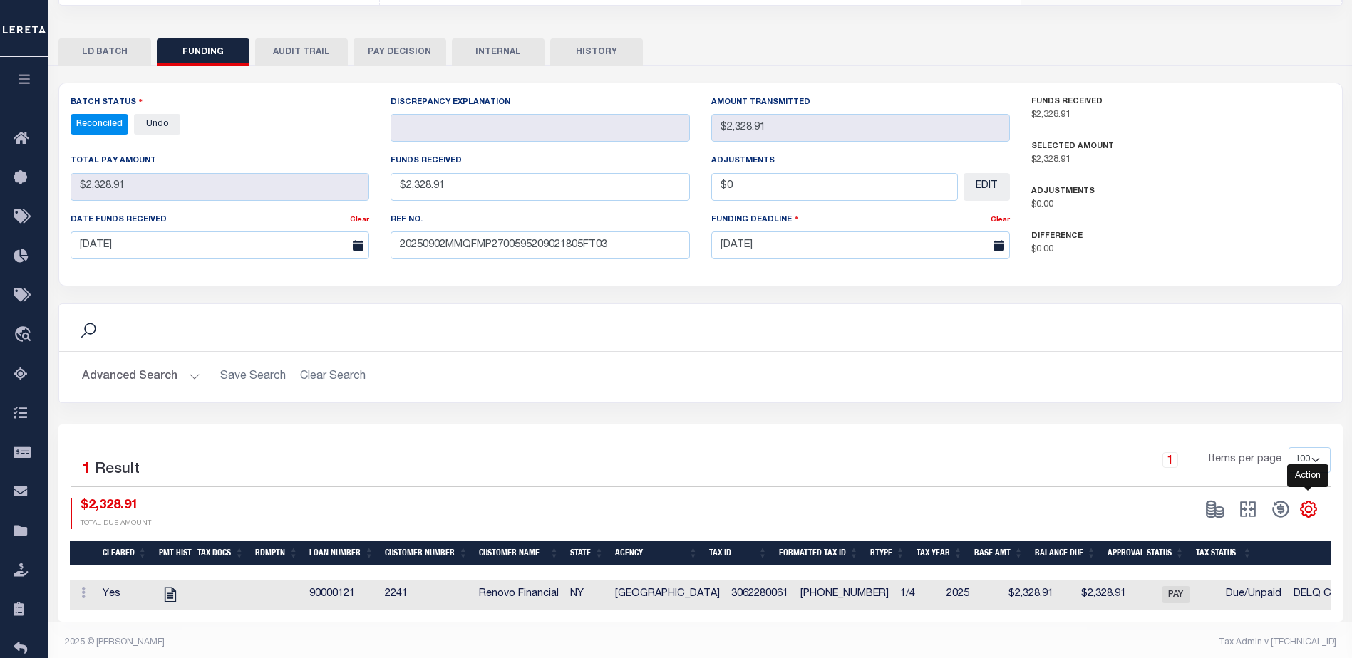
click at [1310, 507] on icon "" at bounding box center [1308, 510] width 6 height 6
click at [1224, 305] on link "CSV" at bounding box center [1249, 319] width 139 height 28
click at [980, 66] on div "Search Advanced Search Save Search Clear Search 1" at bounding box center [700, 344] width 1284 height 557
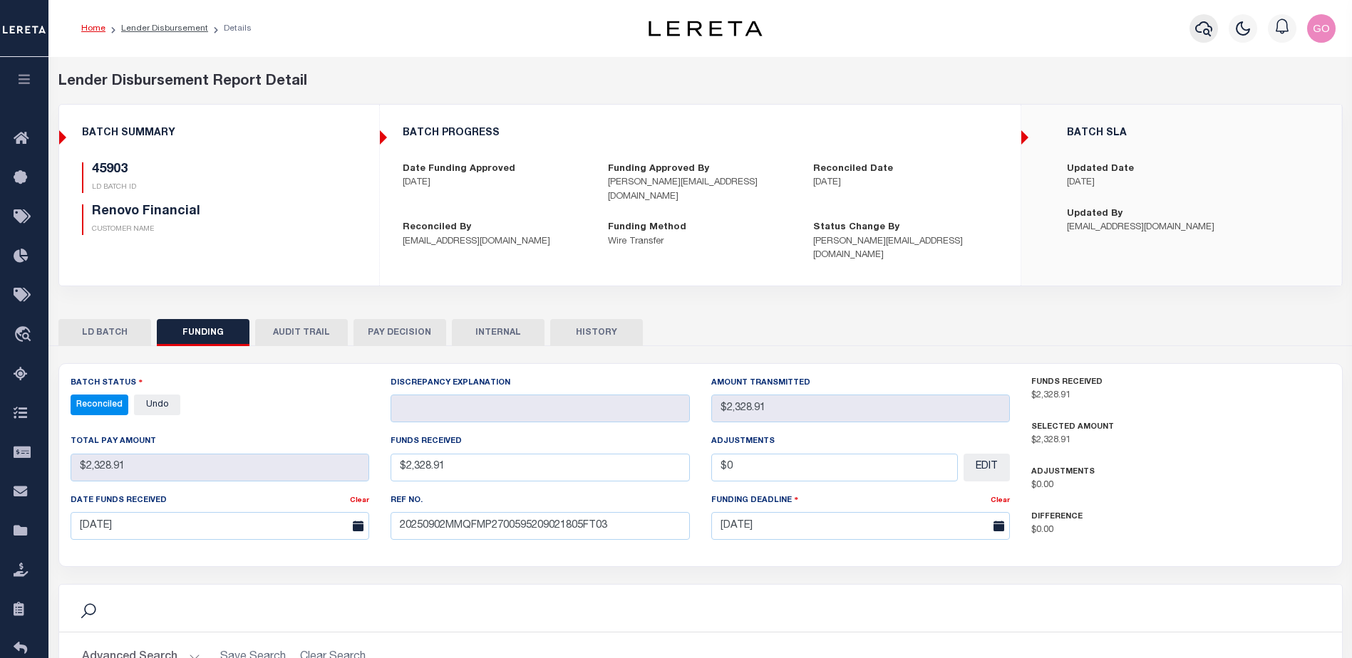
click at [1197, 30] on icon "button" at bounding box center [1203, 28] width 17 height 17
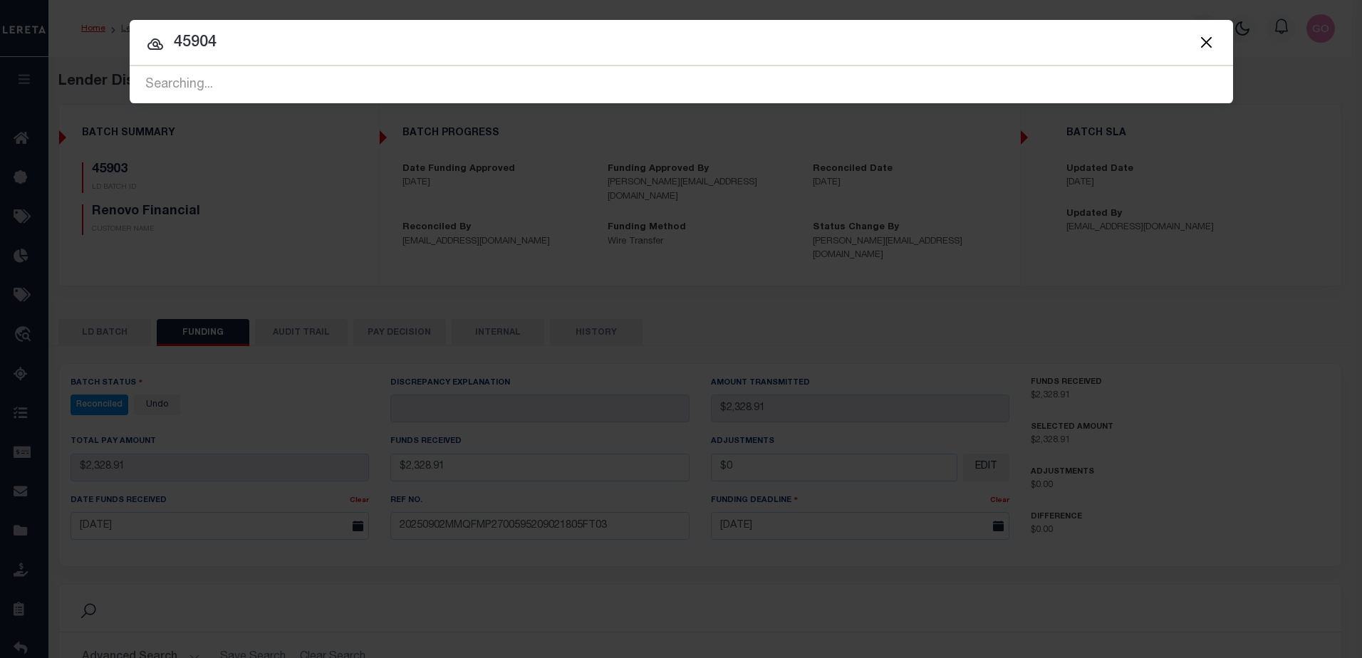
type input "45904"
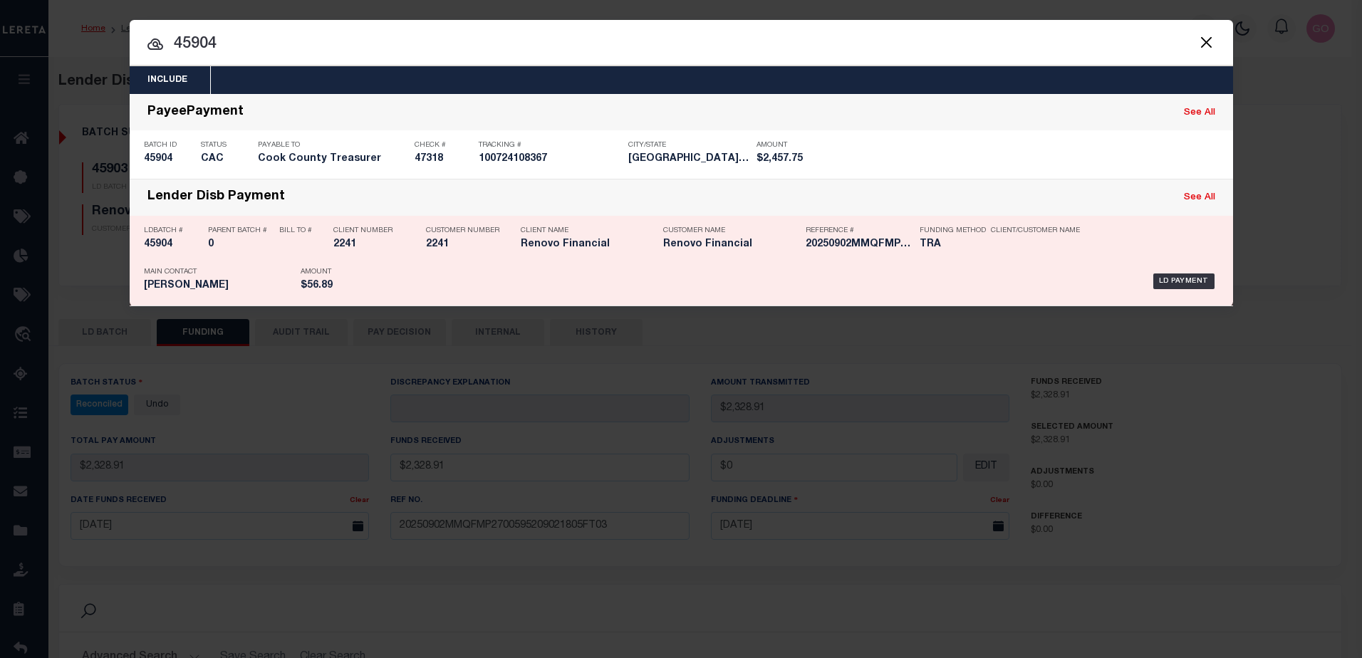
click at [162, 247] on h5 "45904" at bounding box center [172, 245] width 57 height 12
checkbox input "true"
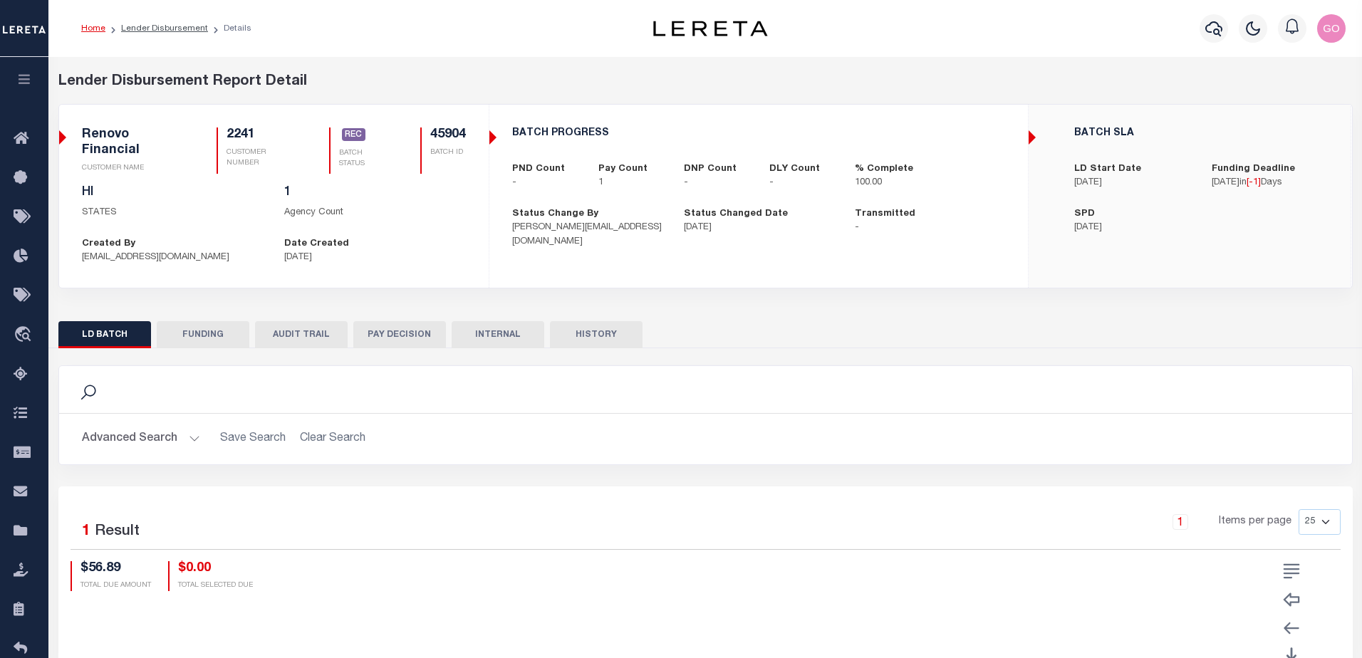
click at [205, 330] on button "FUNDING" at bounding box center [203, 334] width 93 height 27
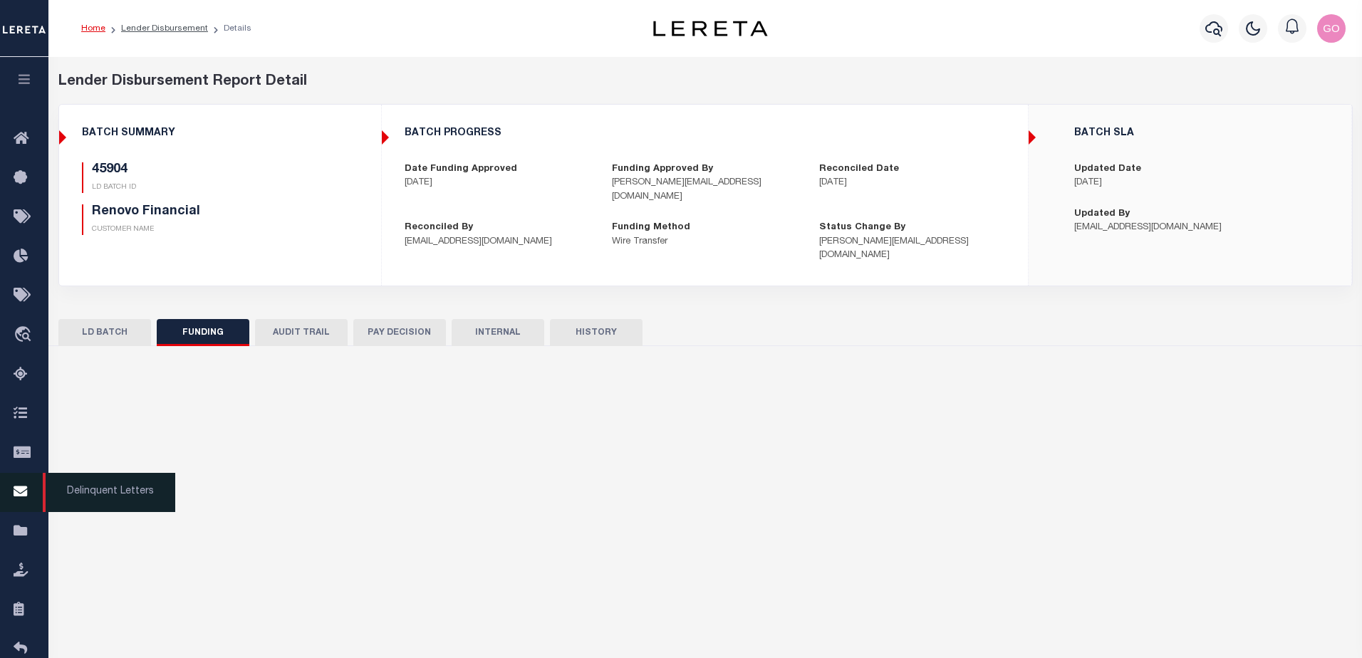
type input "$56.89"
type input "$0"
select select "100"
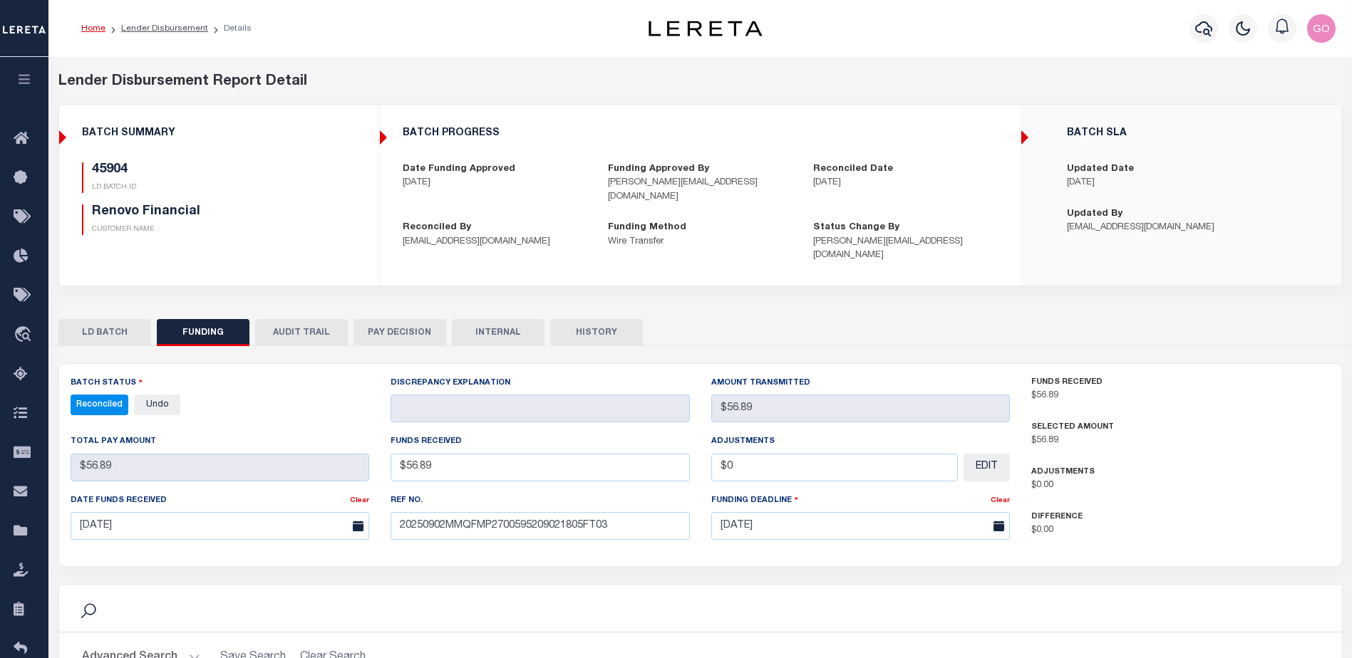
select select "100"
click at [299, 218] on h5 "Renovo Financial" at bounding box center [207, 212] width 230 height 16
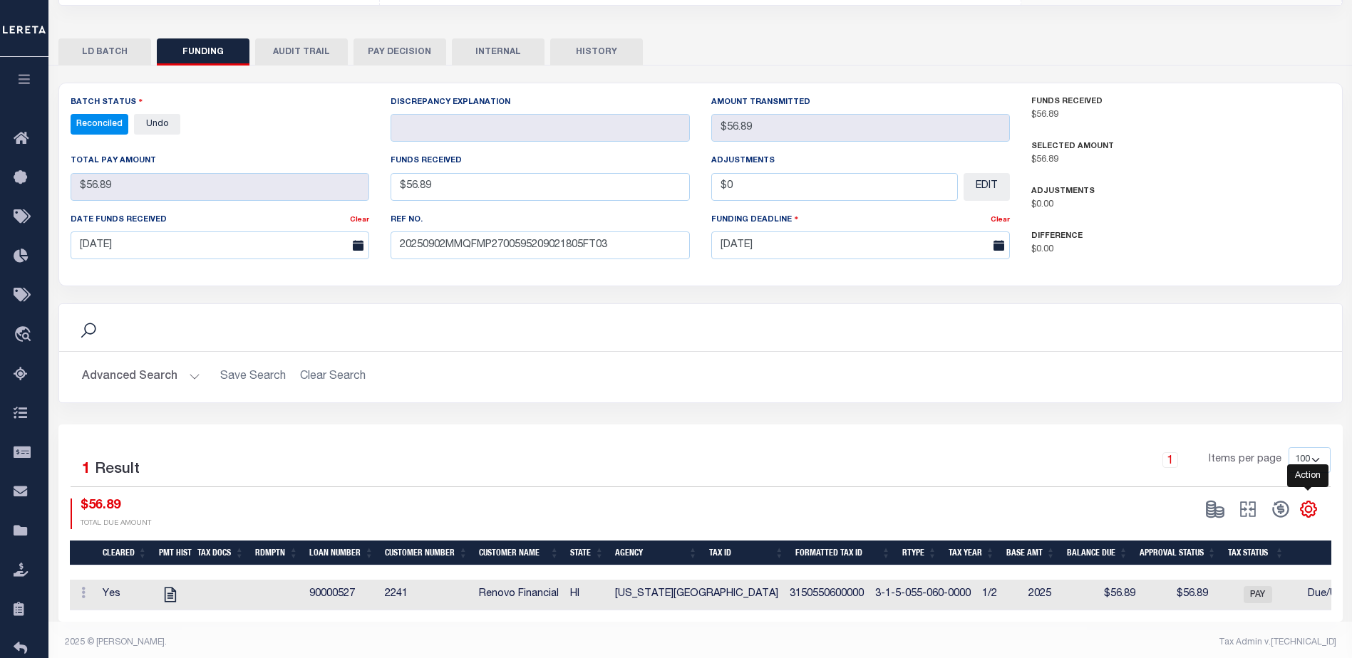
click at [1307, 500] on icon "" at bounding box center [1308, 509] width 19 height 19
click at [1216, 313] on span "CSV" at bounding box center [1204, 318] width 21 height 10
drag, startPoint x: 966, startPoint y: 65, endPoint x: 983, endPoint y: 68, distance: 16.6
click at [966, 66] on div "Search Advanced Search Save Search Clear Search 1" at bounding box center [700, 344] width 1284 height 557
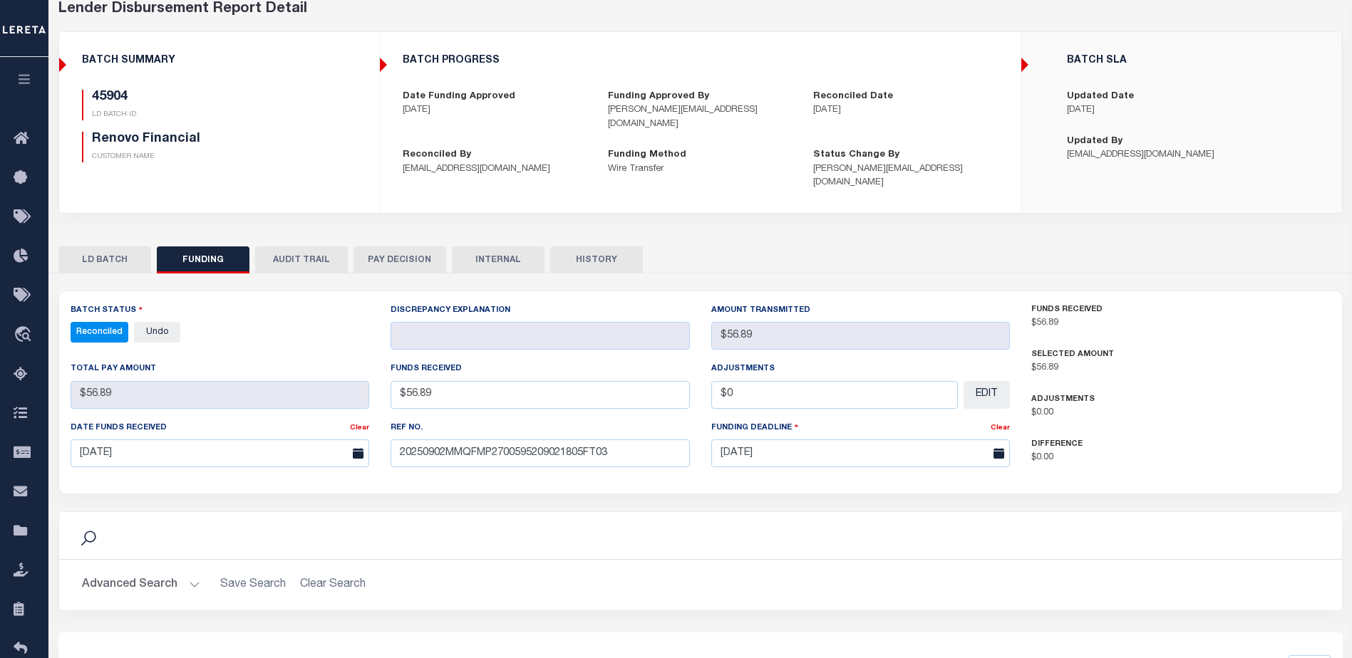
scroll to position [0, 0]
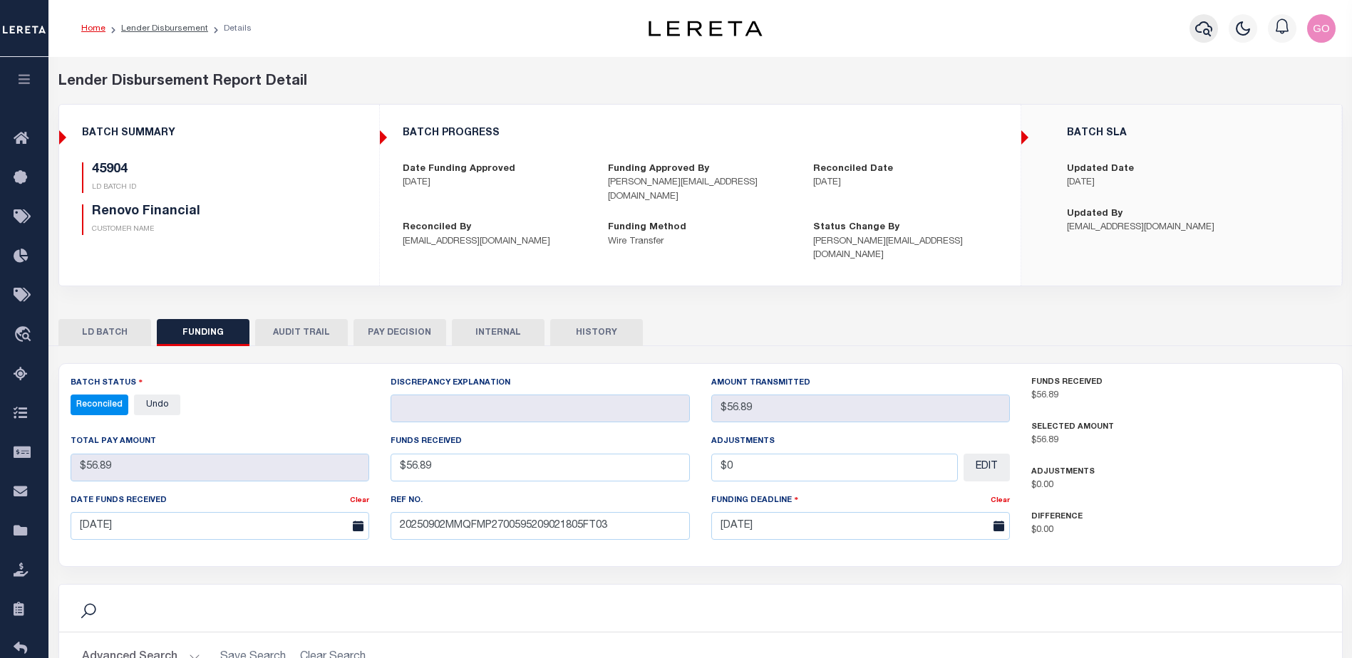
click at [1196, 33] on icon "button" at bounding box center [1203, 28] width 17 height 17
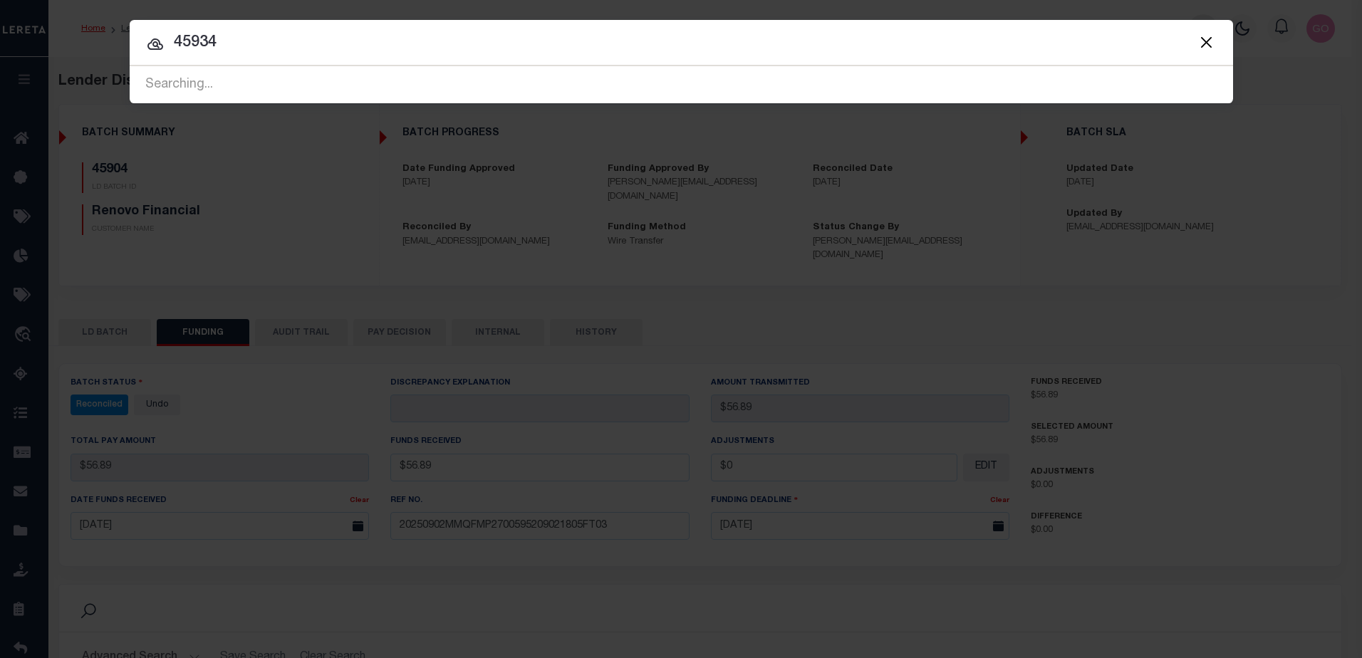
type input "45934"
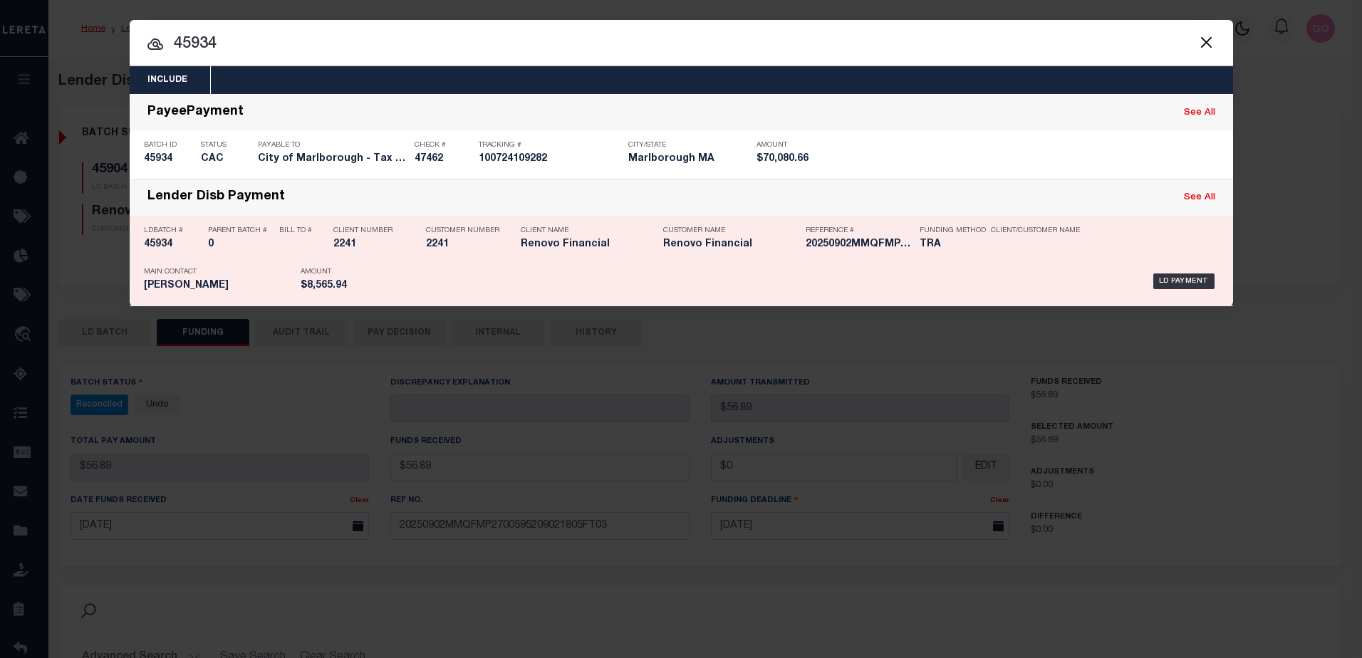
click at [165, 249] on h5 "45934" at bounding box center [172, 245] width 57 height 12
checkbox input "true"
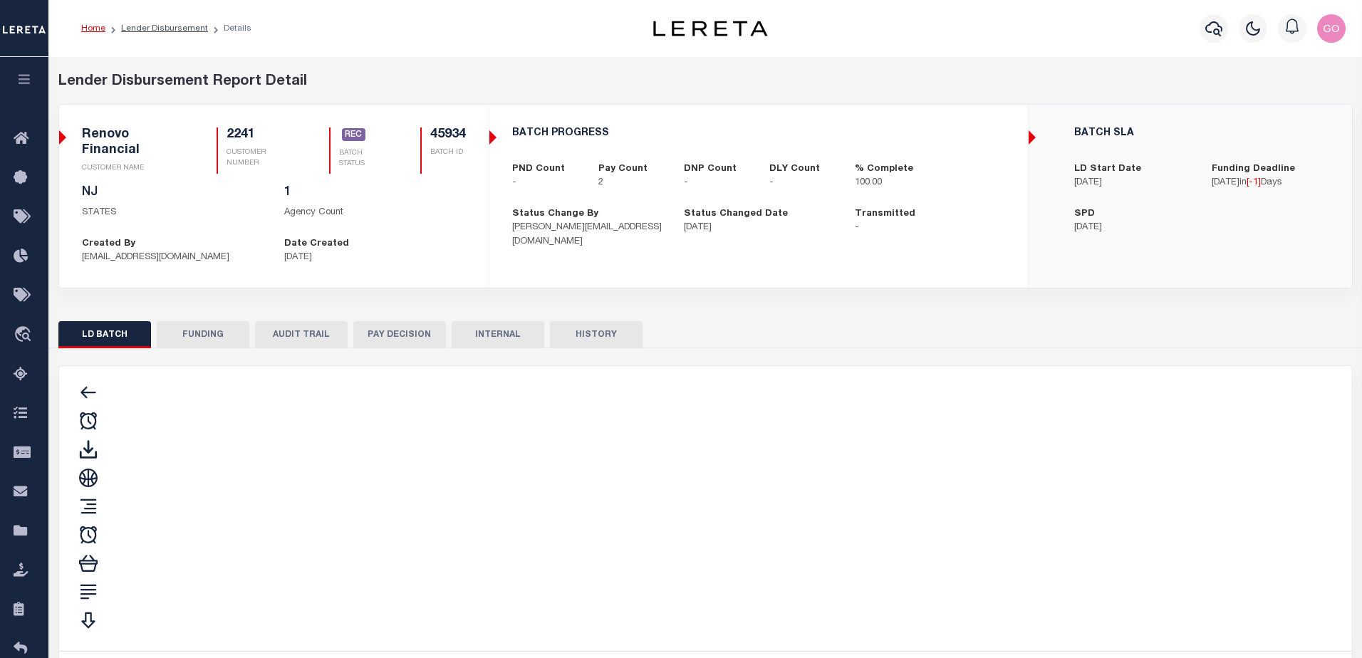
click at [204, 333] on button "FUNDING" at bounding box center [203, 334] width 93 height 27
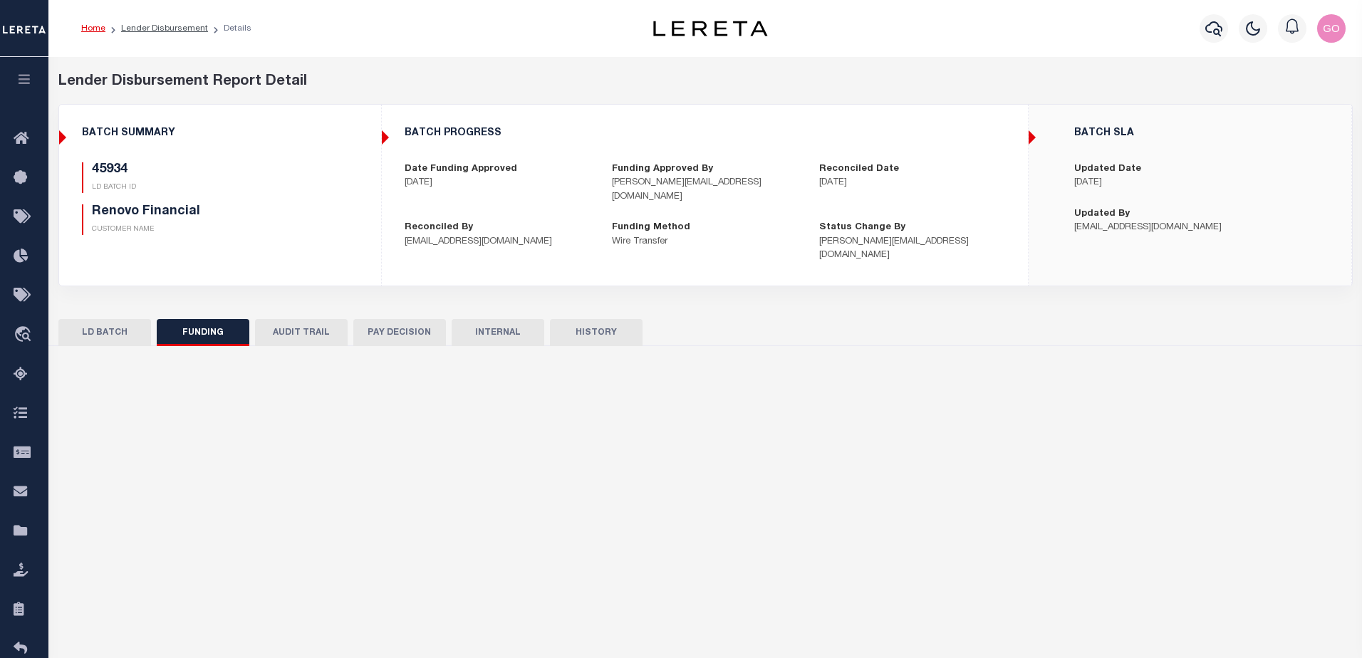
type input "$8,565.94"
type input "$0"
select select "100"
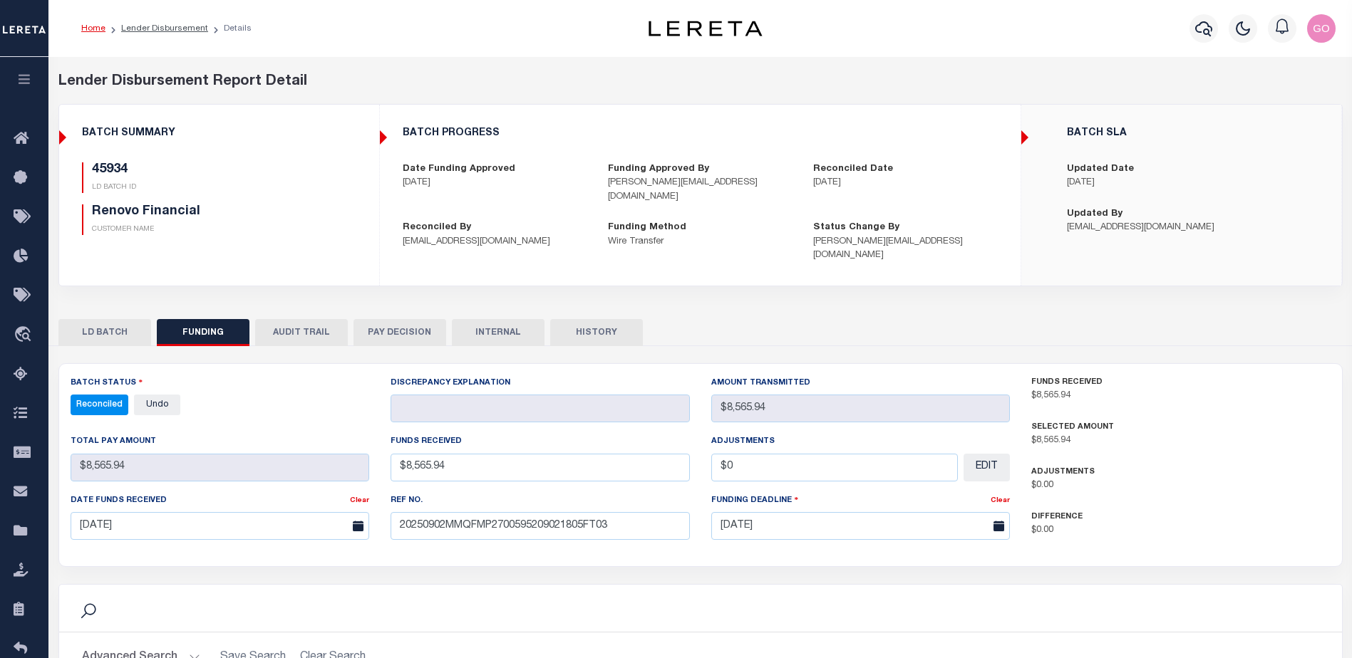
select select "100"
drag, startPoint x: 324, startPoint y: 202, endPoint x: 698, endPoint y: 392, distance: 419.7
click at [324, 202] on div "45934 LD BATCH ID Renovo Financial CUSTOMER NAME" at bounding box center [219, 198] width 274 height 73
click at [1188, 479] on p "$0.00" at bounding box center [1180, 486] width 299 height 14
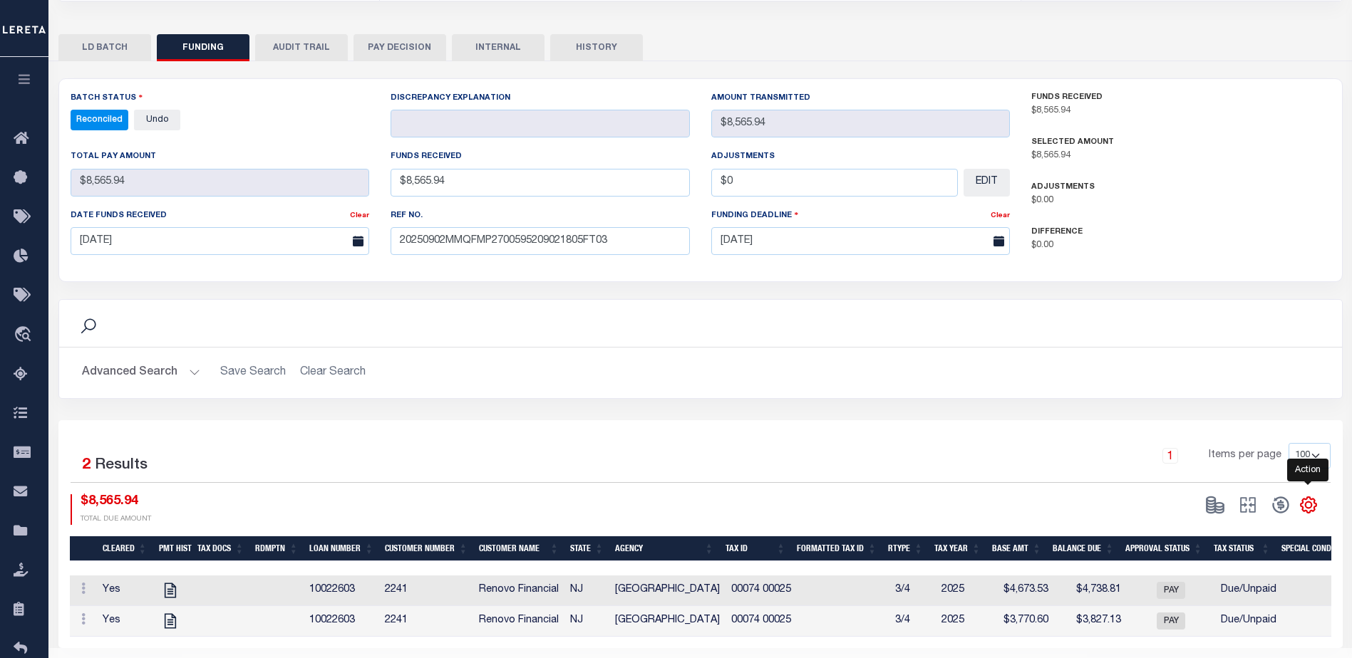
click at [1309, 496] on icon "" at bounding box center [1308, 505] width 19 height 19
click at [1204, 309] on span "CSV" at bounding box center [1204, 314] width 21 height 10
